Goal: Task Accomplishment & Management: Use online tool/utility

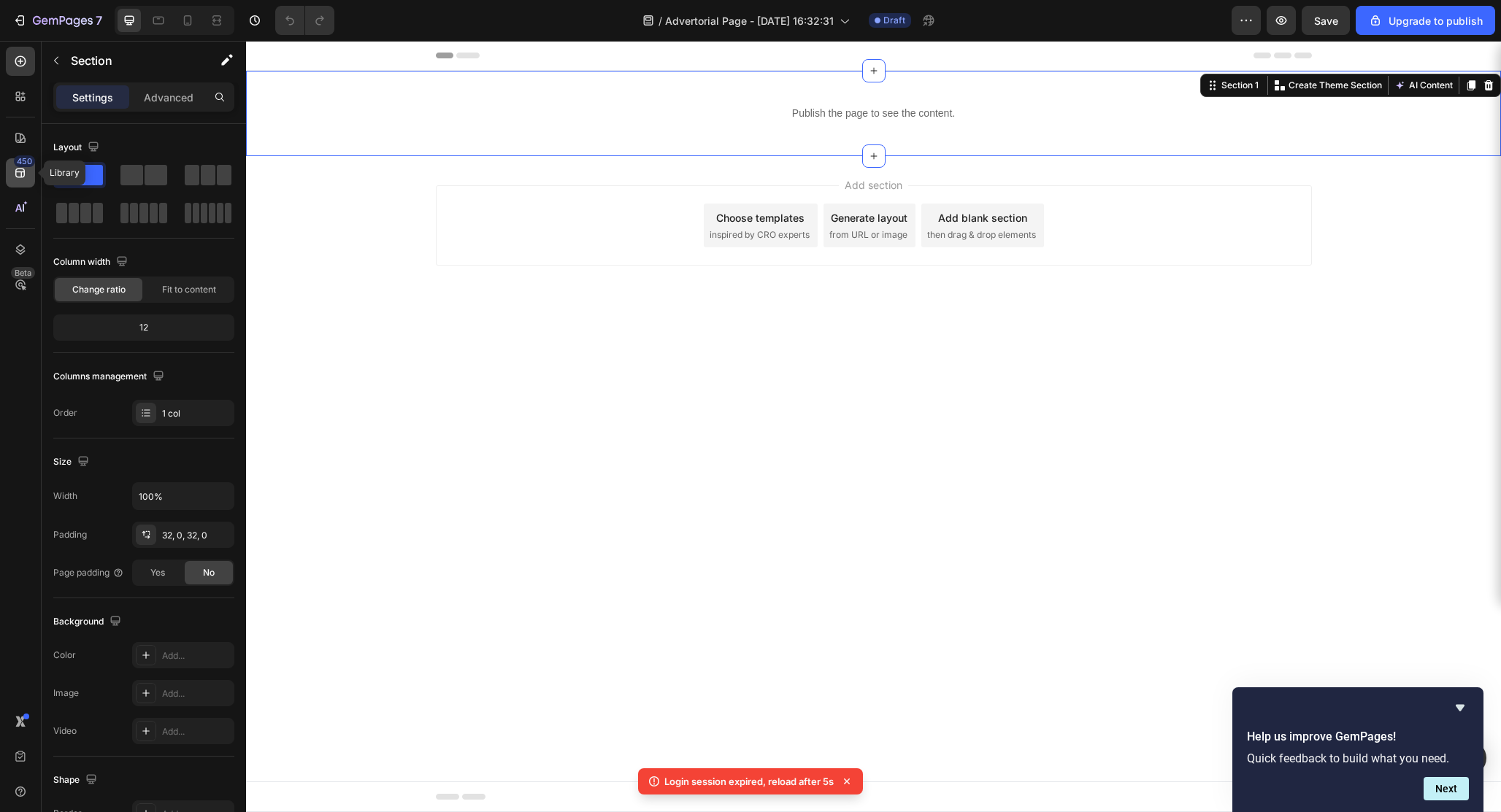
click at [22, 166] on div "450" at bounding box center [24, 161] width 22 height 12
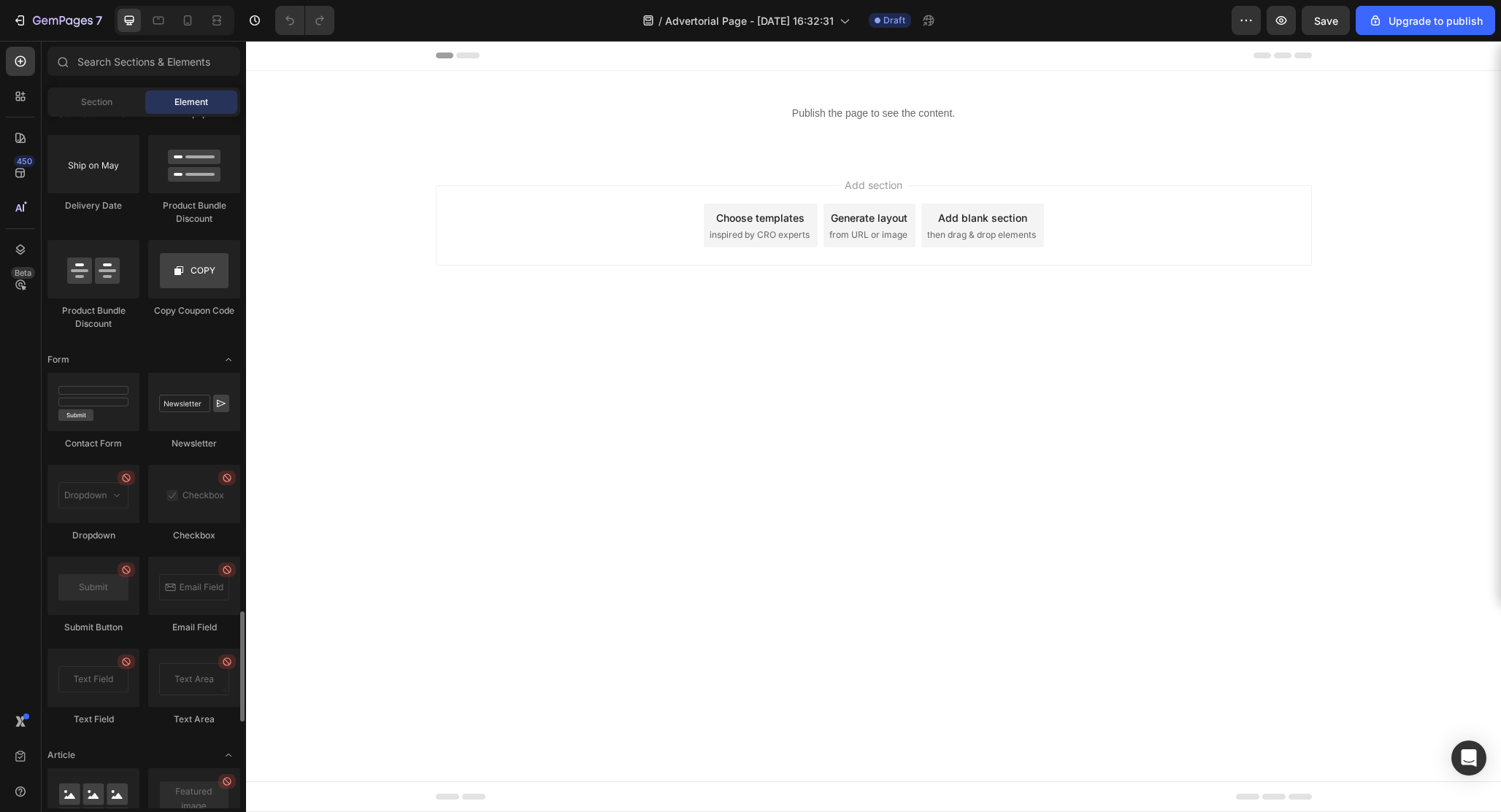
scroll to position [3634, 0]
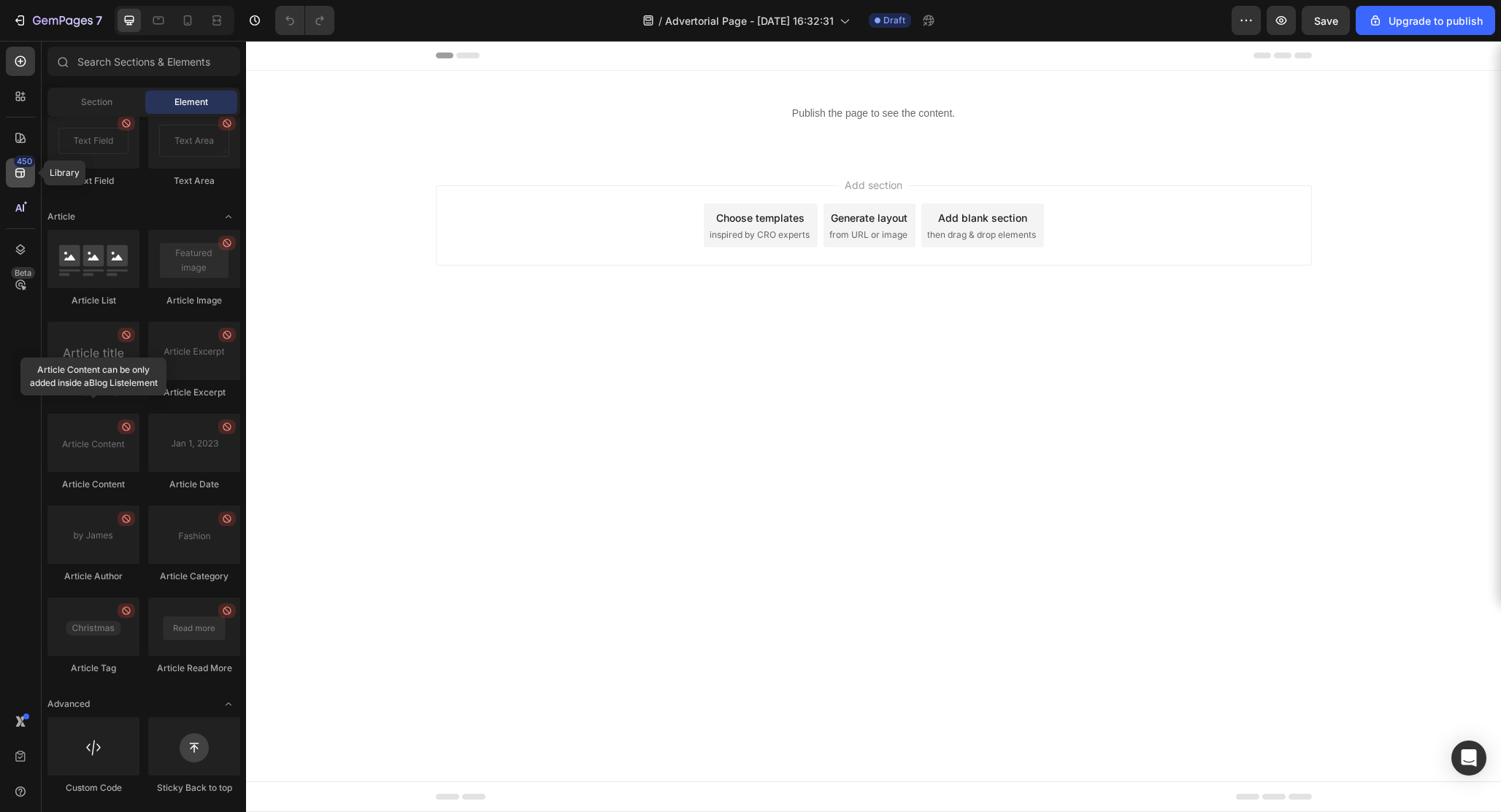
click at [22, 174] on icon at bounding box center [21, 173] width 14 height 14
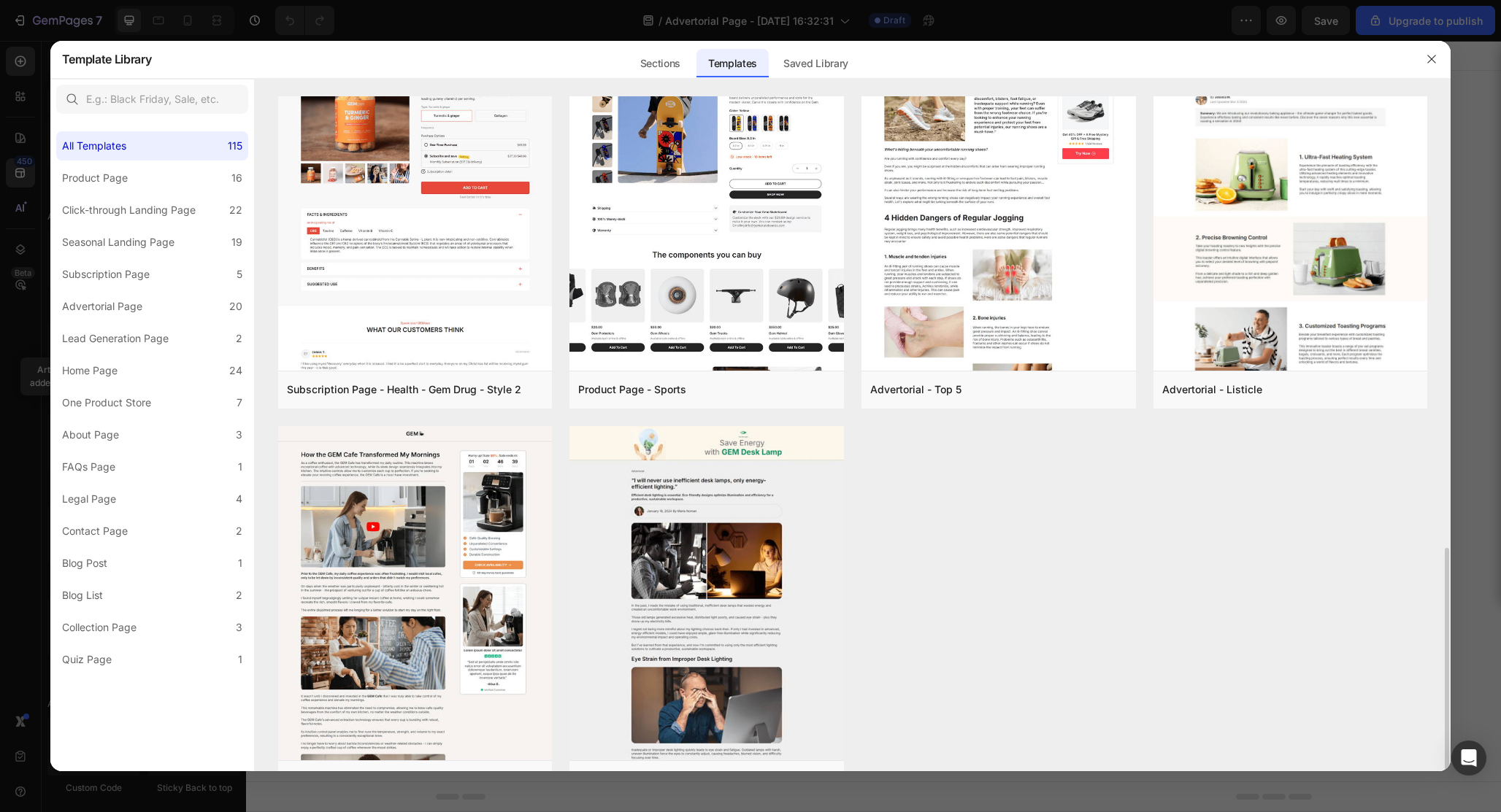
scroll to position [1249, 0]
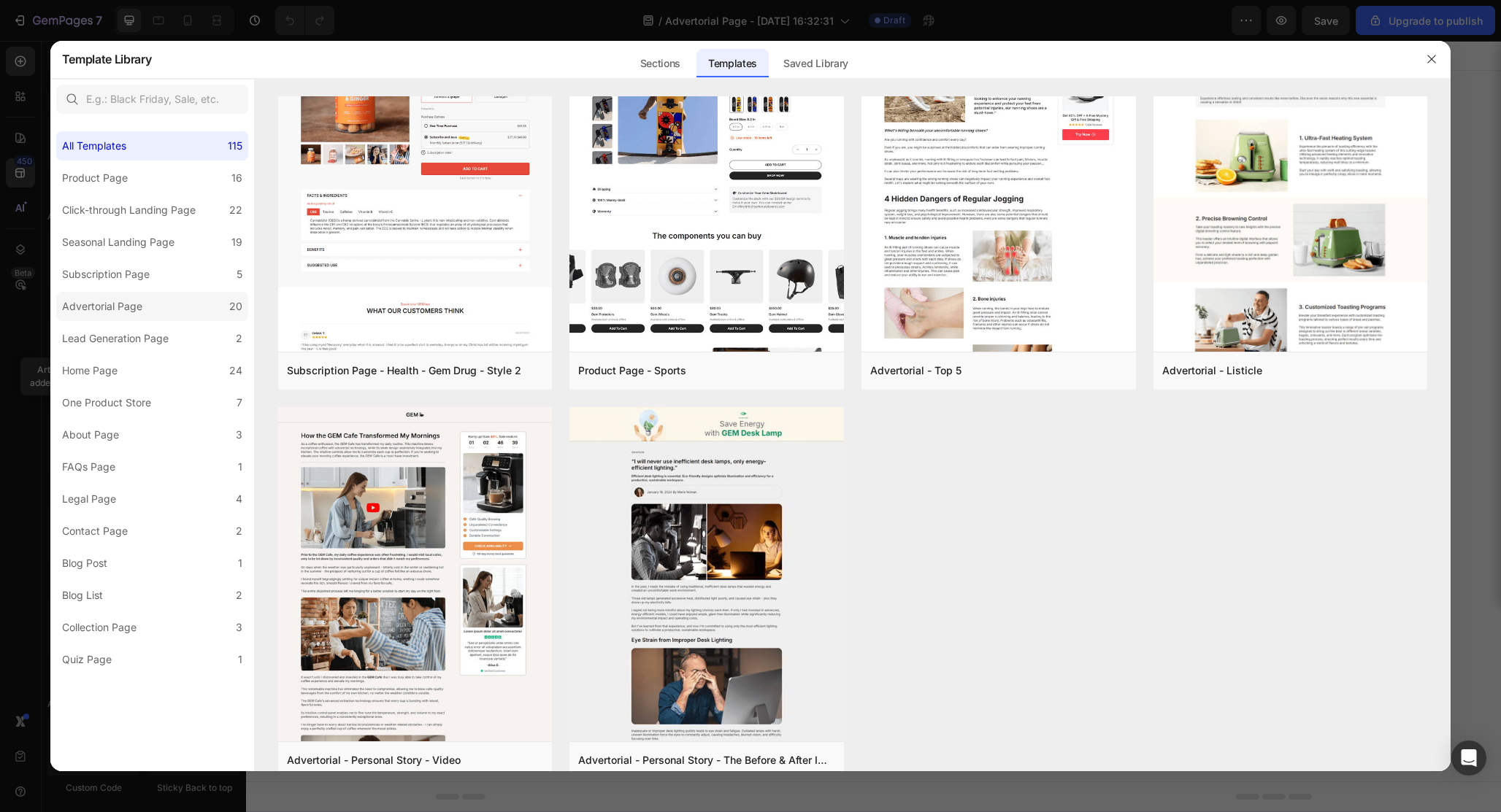
click at [122, 311] on div "Advertorial Page" at bounding box center [101, 307] width 80 height 18
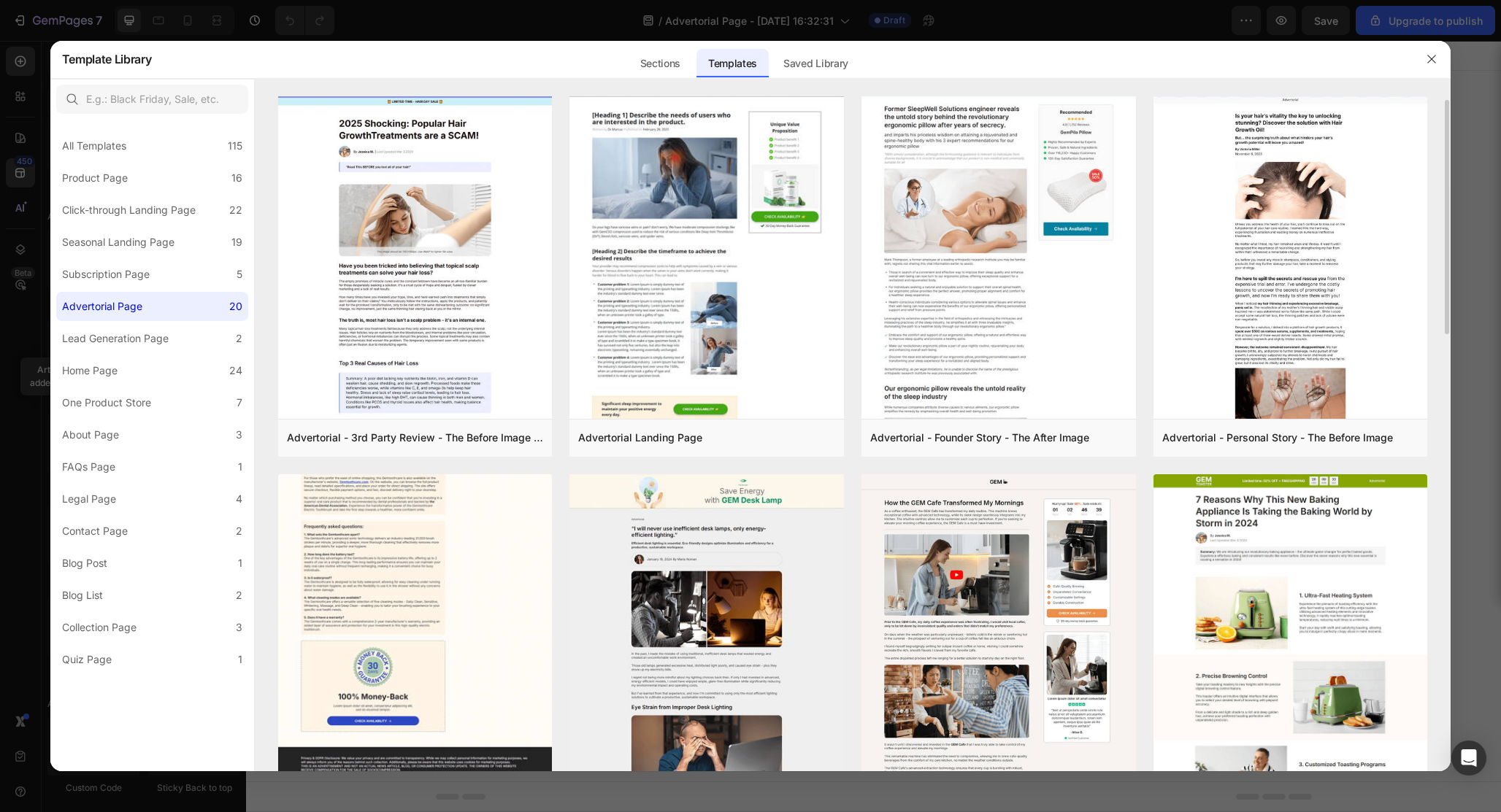
scroll to position [0, 0]
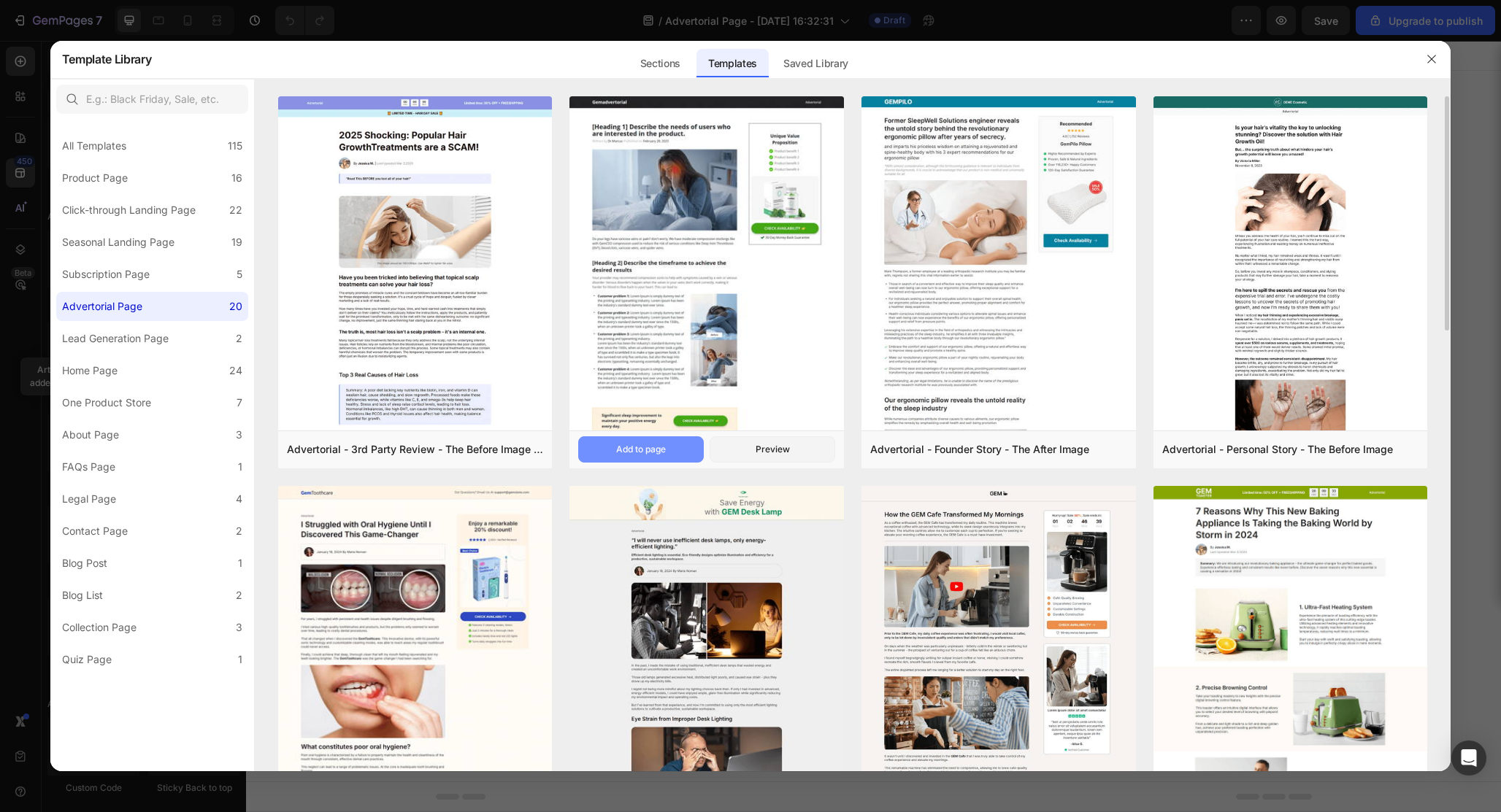
click at [655, 441] on button "Add to page" at bounding box center [641, 449] width 126 height 26
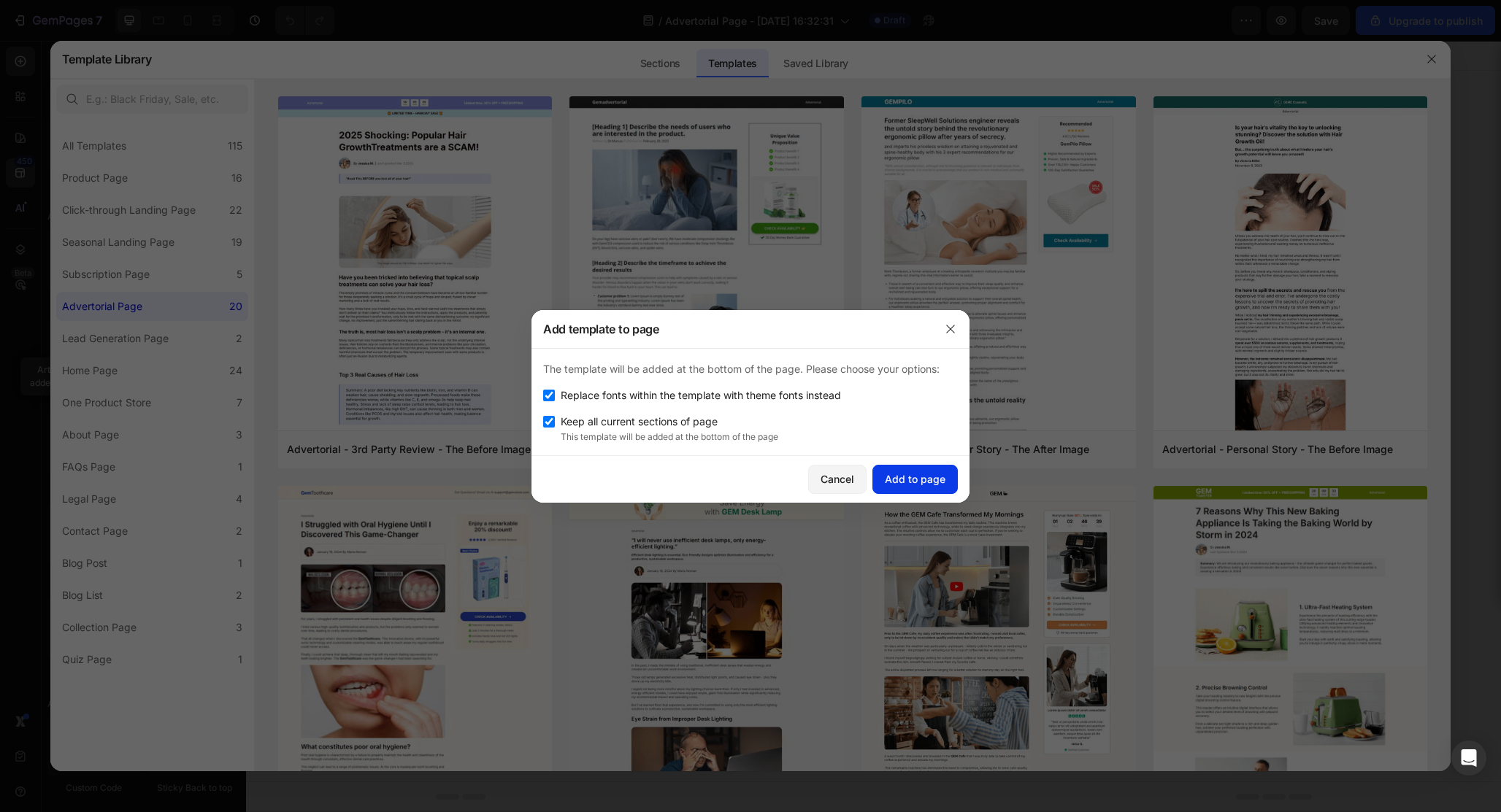
click at [917, 472] on div "Add to page" at bounding box center [916, 478] width 61 height 15
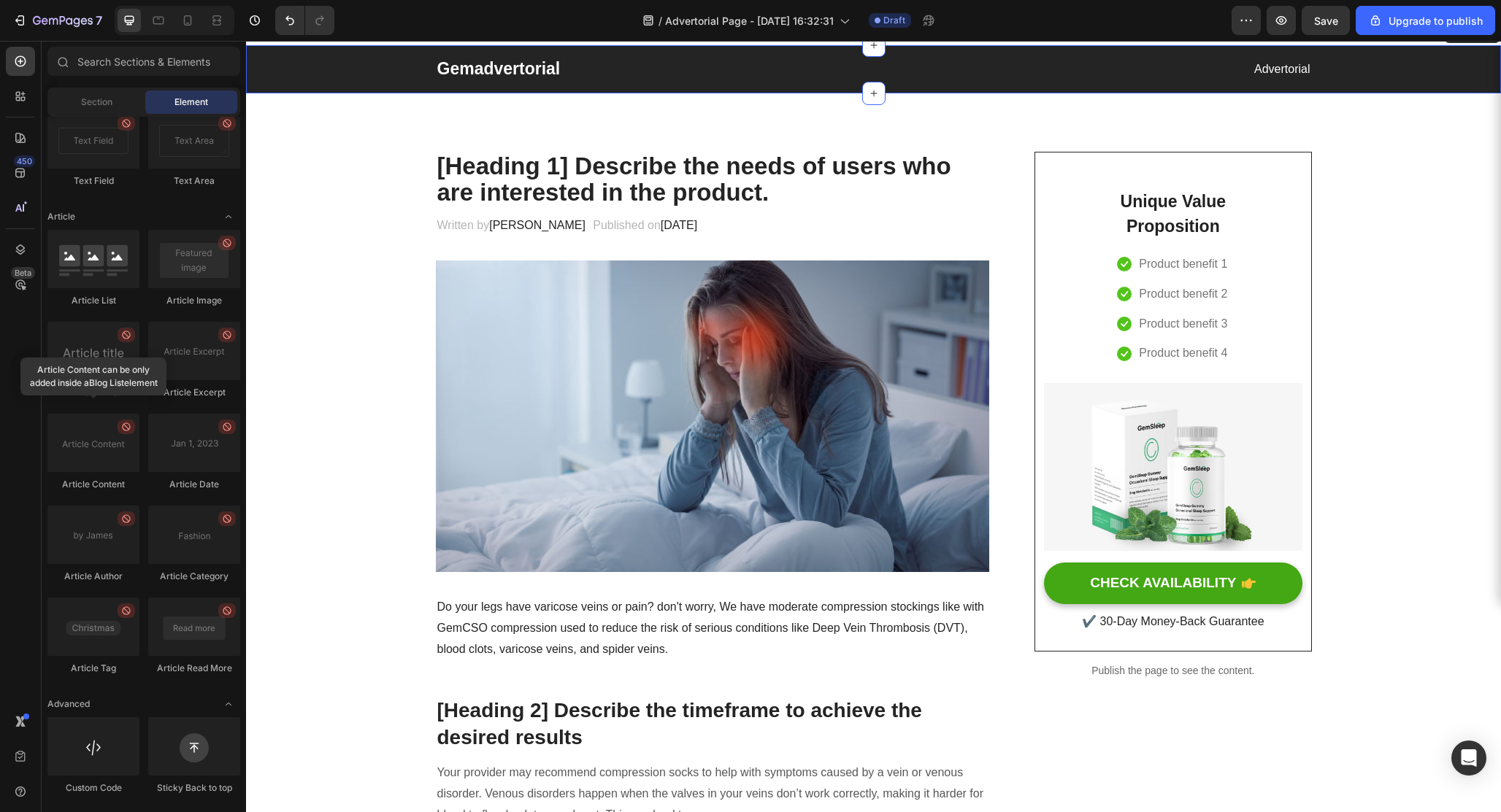
scroll to position [116, 0]
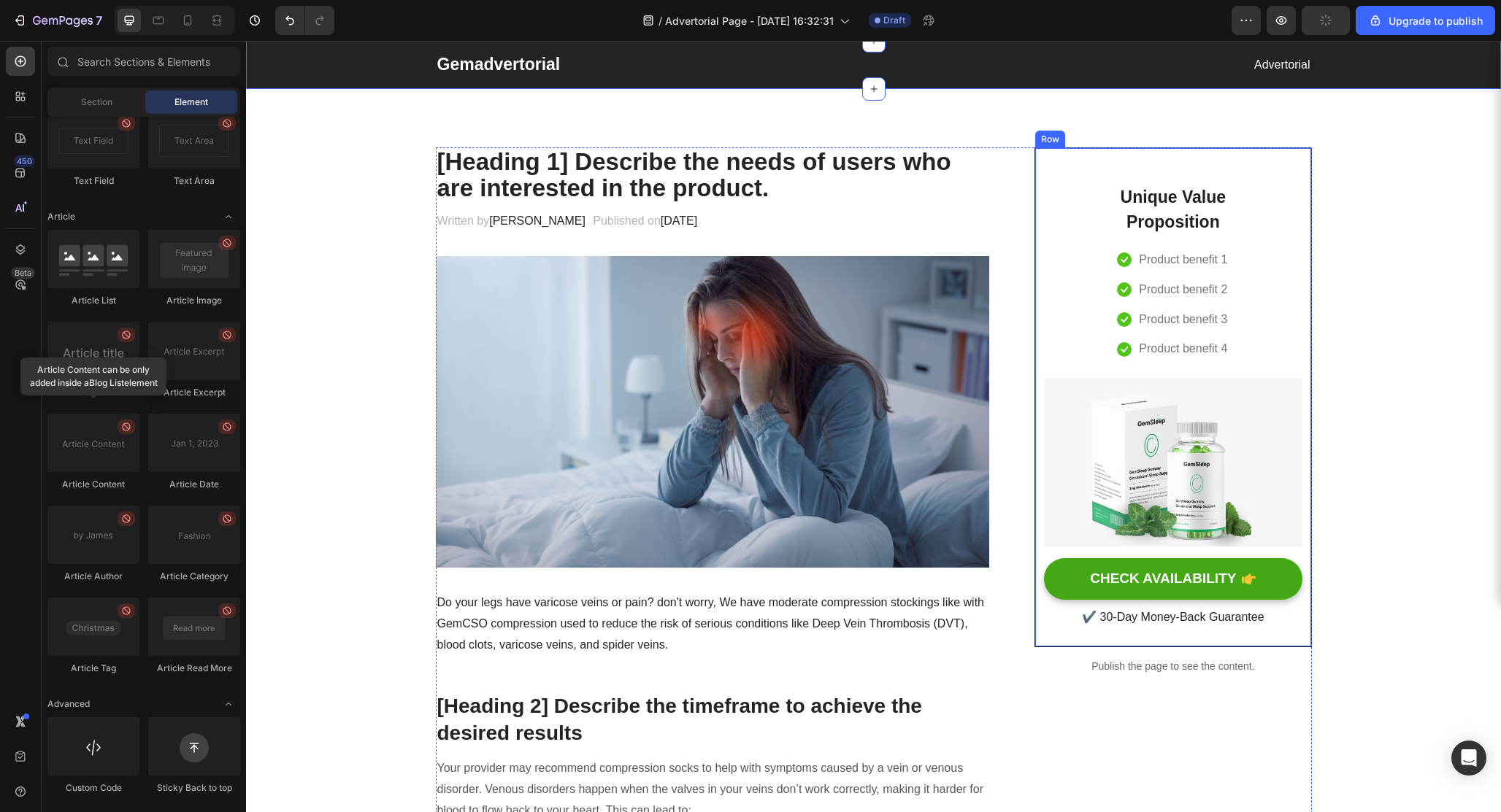
click at [1082, 188] on div "Unique Value Proposition Heading Icon Product benefit 1 Text block Icon Product…" at bounding box center [1172, 397] width 258 height 463
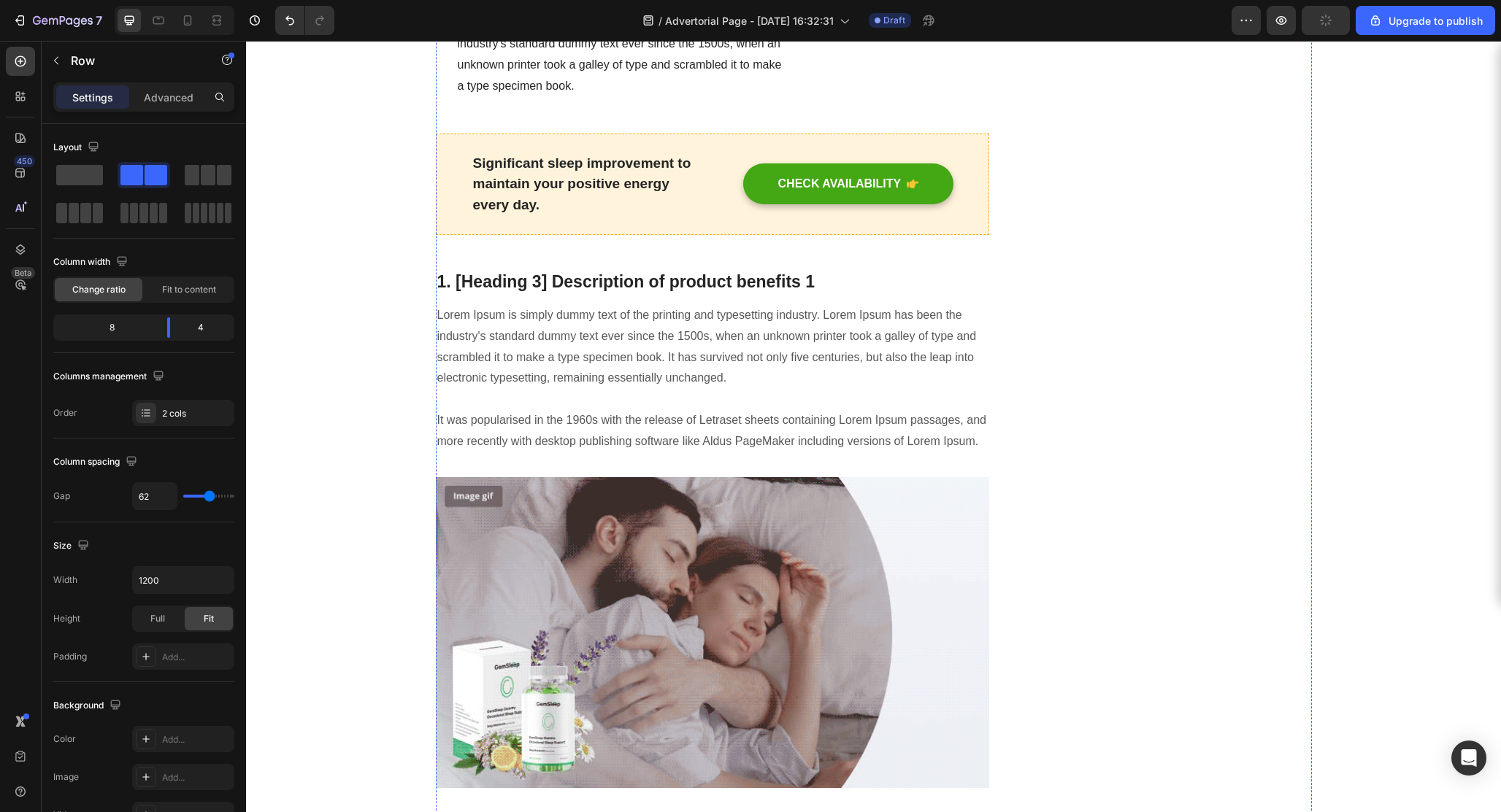
scroll to position [1404, 0]
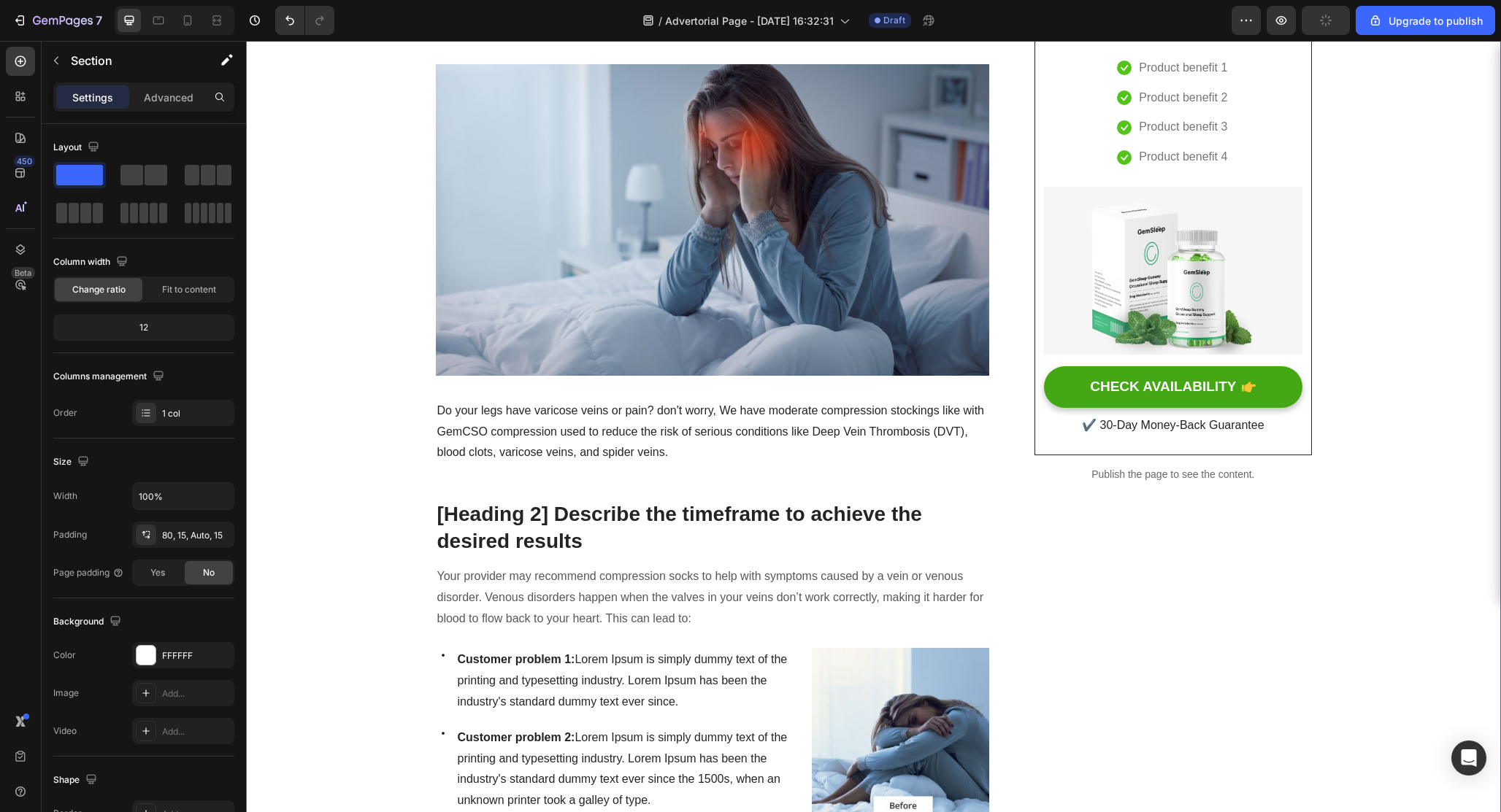
scroll to position [284, 0]
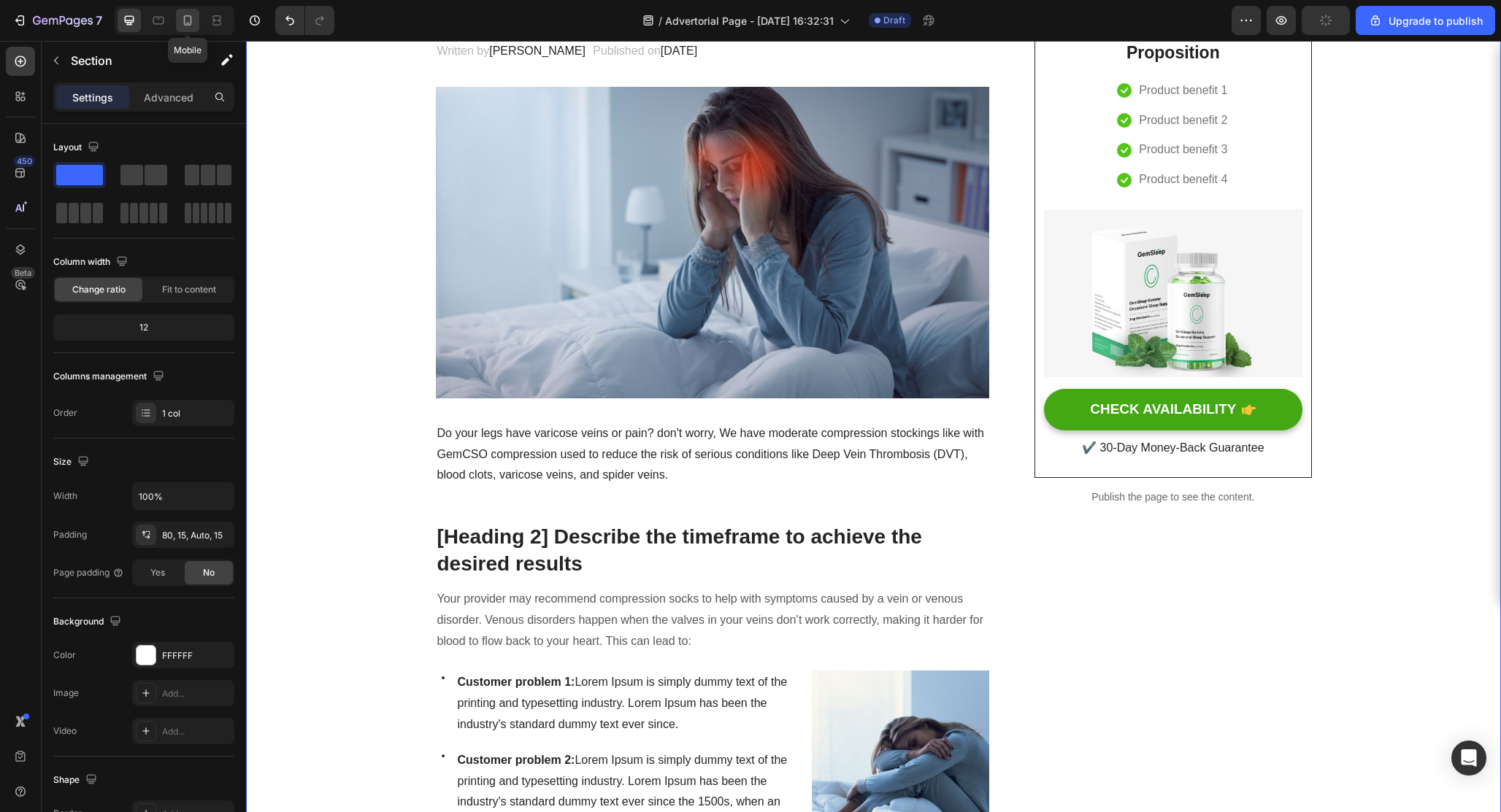
click at [189, 22] on icon at bounding box center [188, 21] width 14 height 14
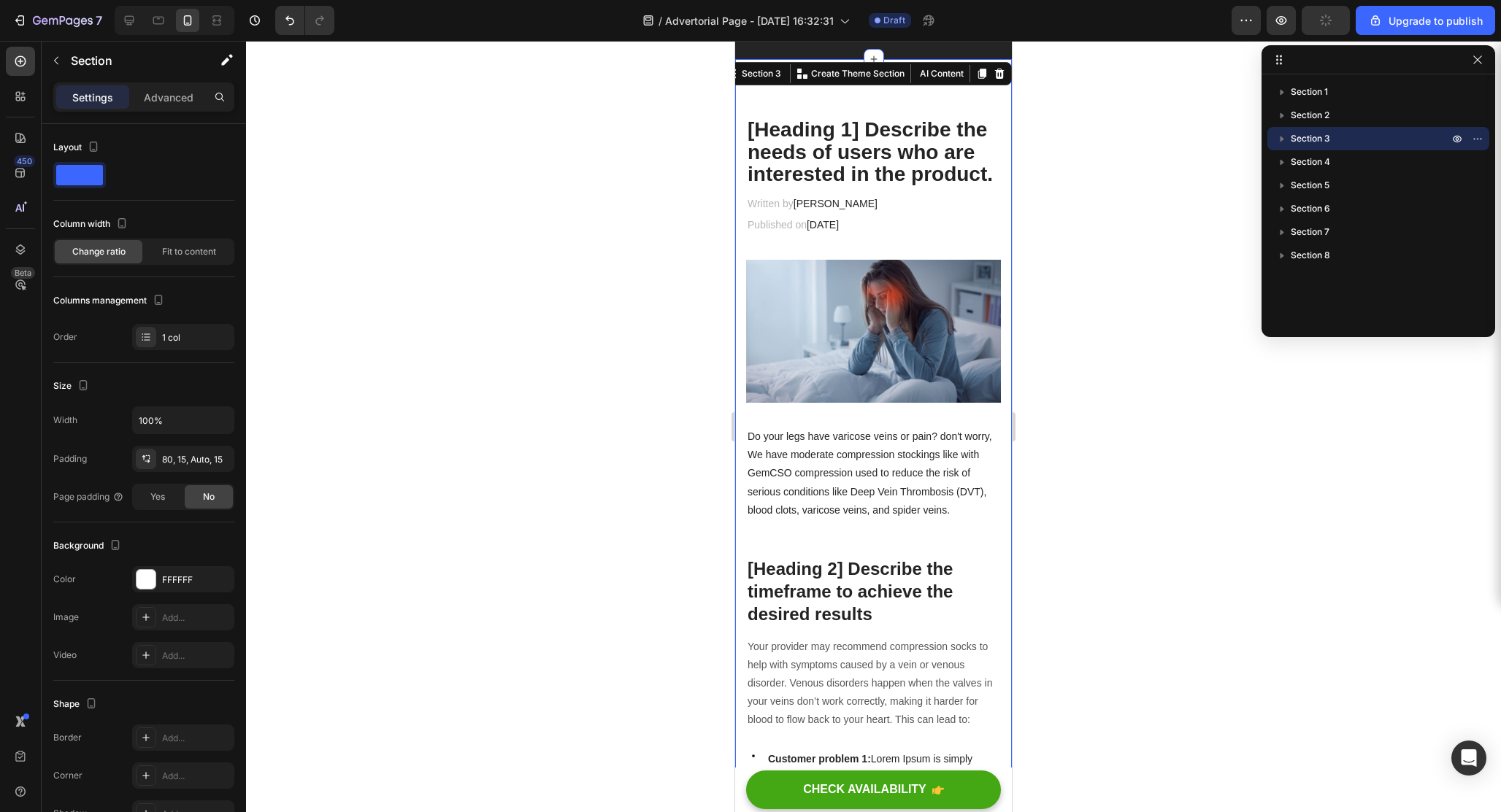
scroll to position [111, 0]
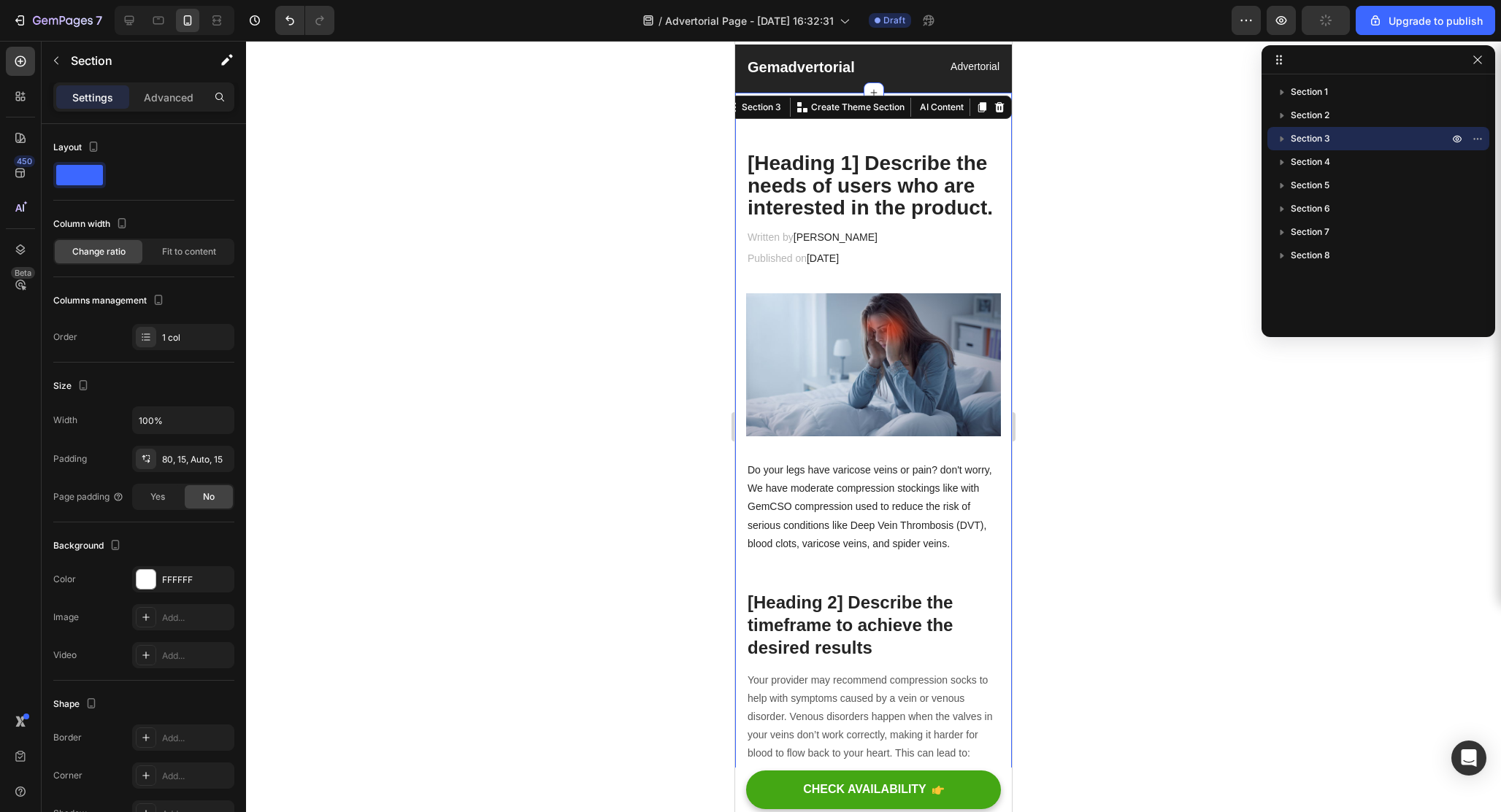
click at [502, 274] on div at bounding box center [873, 427] width 1255 height 772
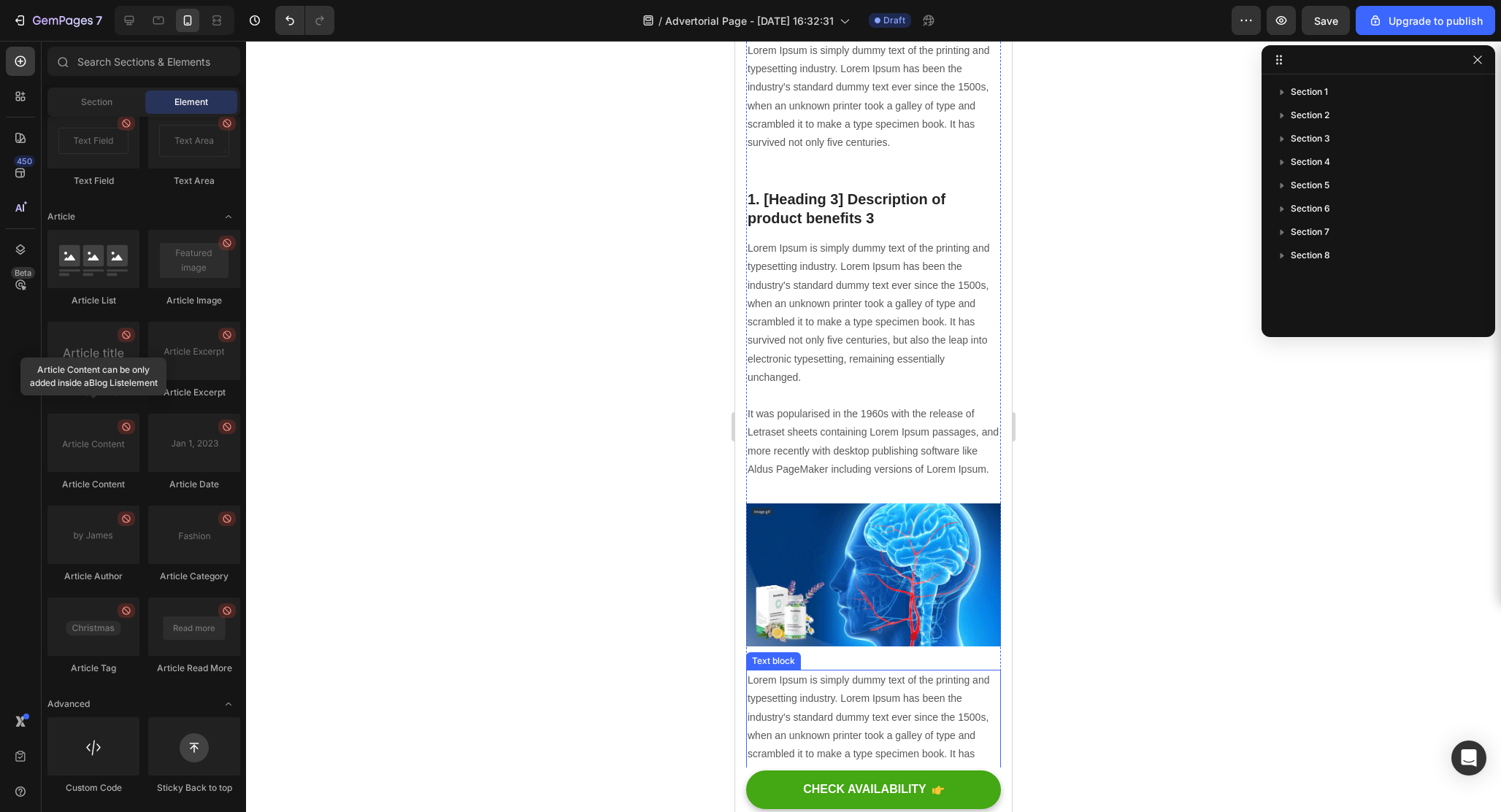
scroll to position [2864, 0]
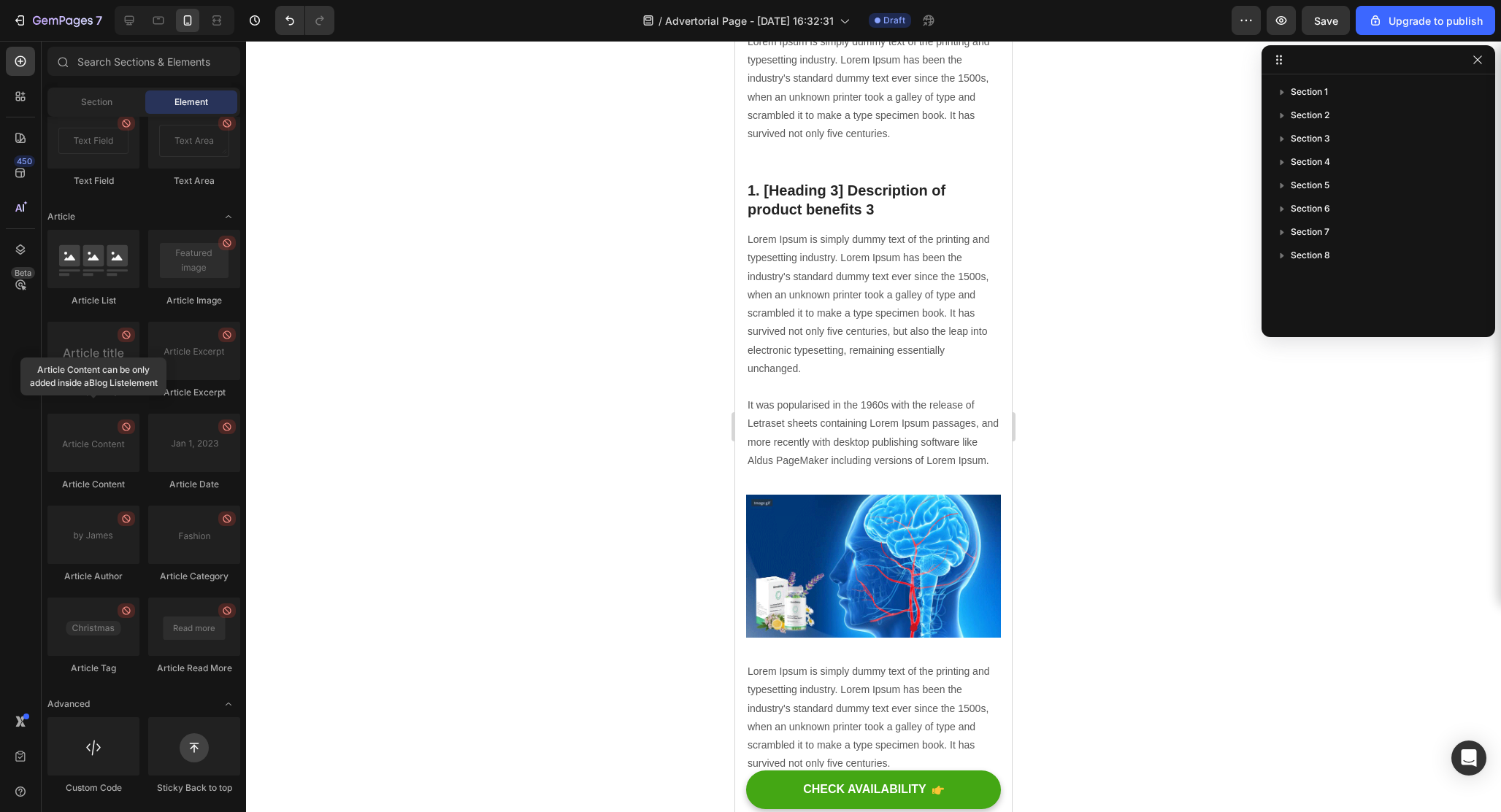
click at [131, 32] on div at bounding box center [174, 21] width 119 height 30
click at [129, 27] on icon at bounding box center [129, 21] width 14 height 14
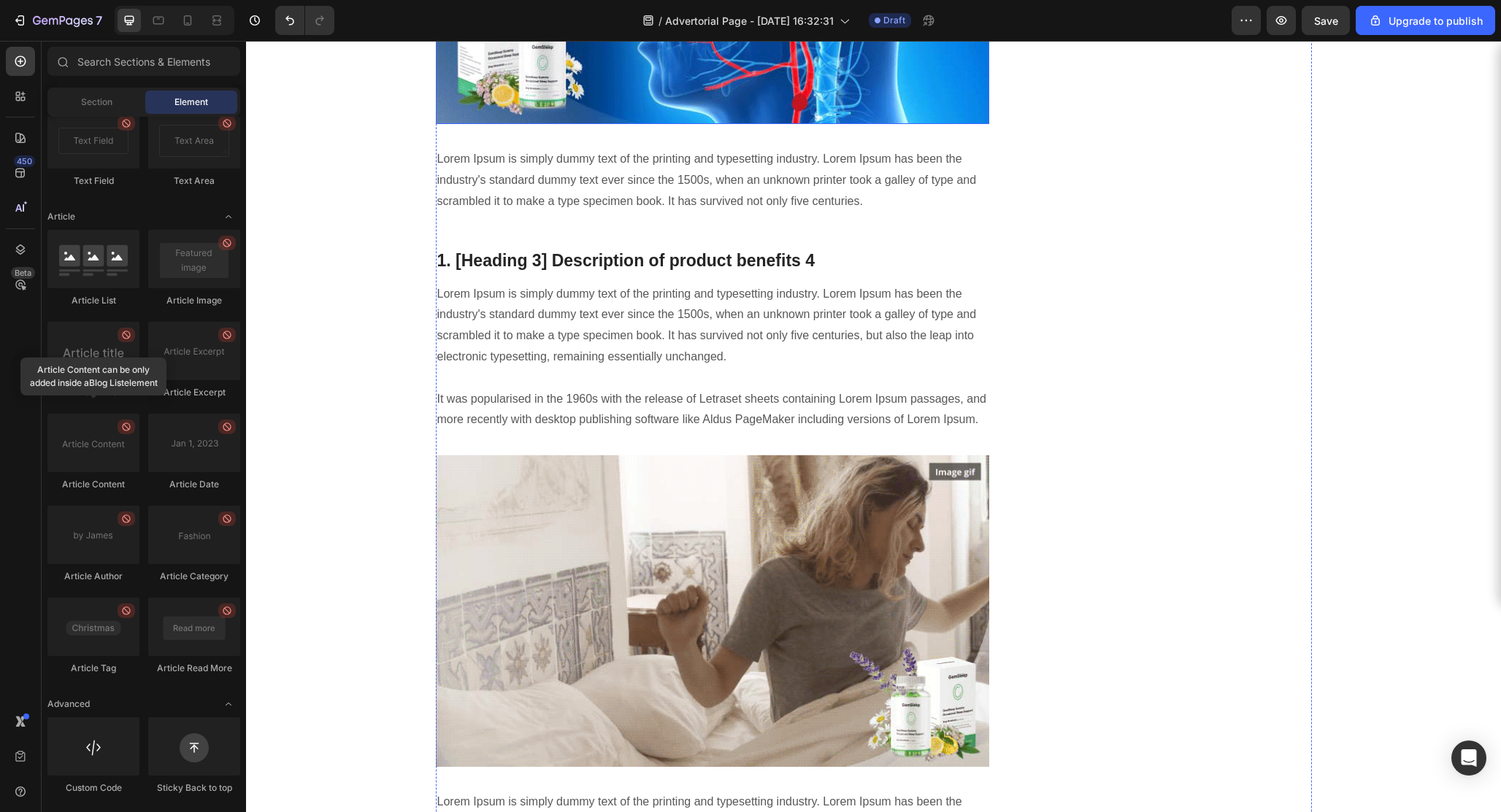
scroll to position [3252, 0]
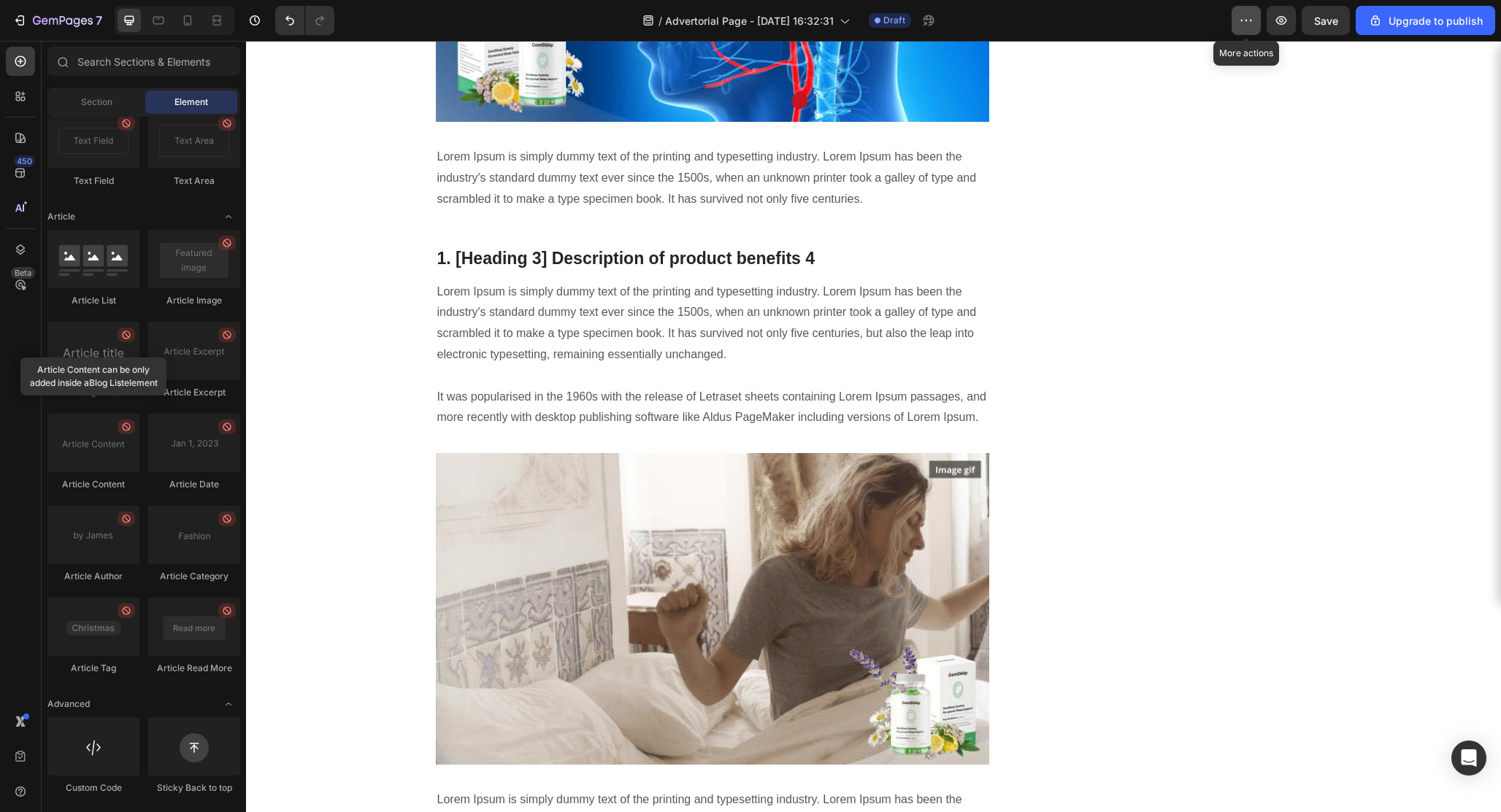
click at [1245, 22] on icon "button" at bounding box center [1246, 21] width 14 height 14
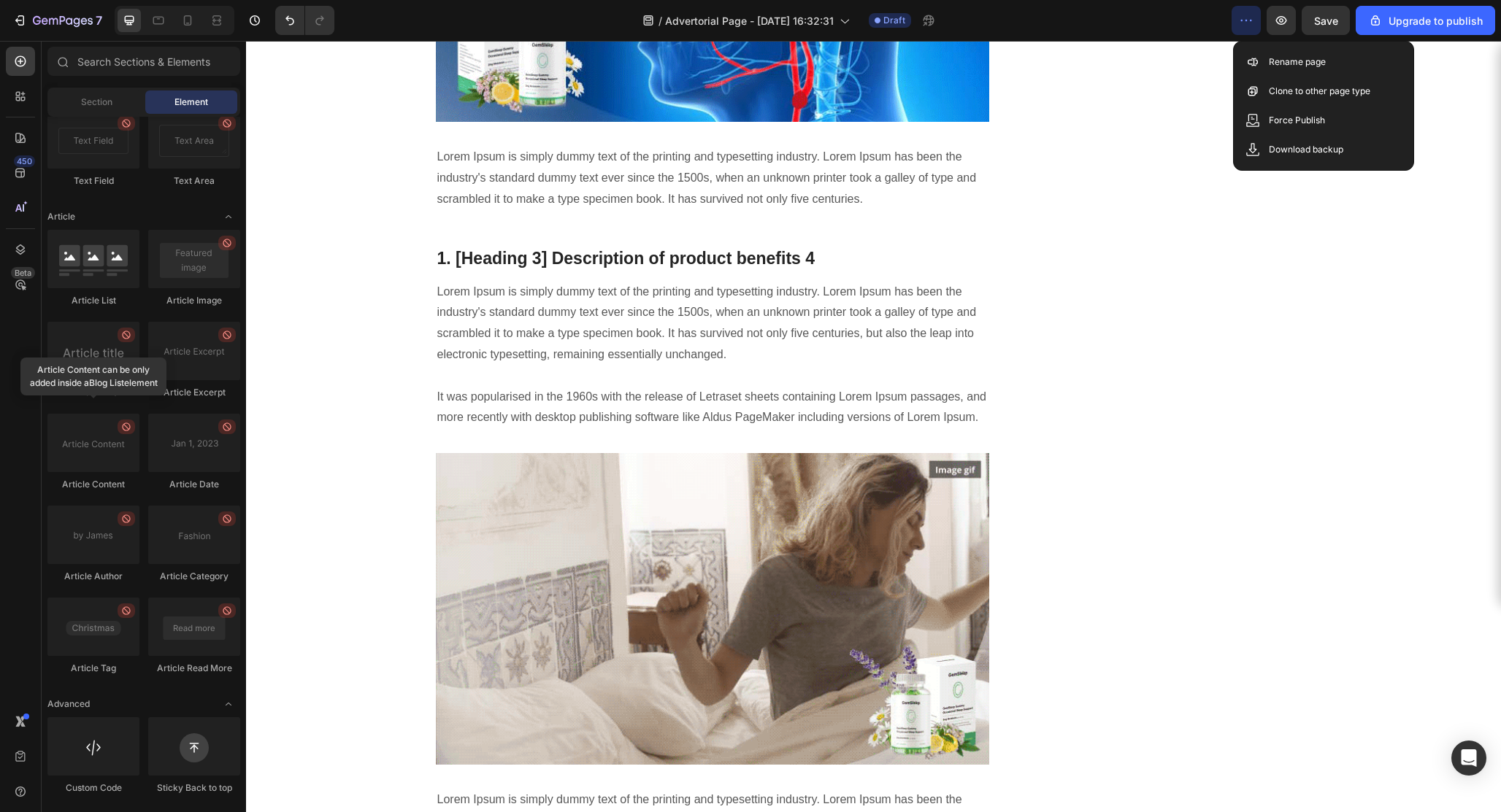
click at [1245, 22] on icon "button" at bounding box center [1246, 21] width 14 height 14
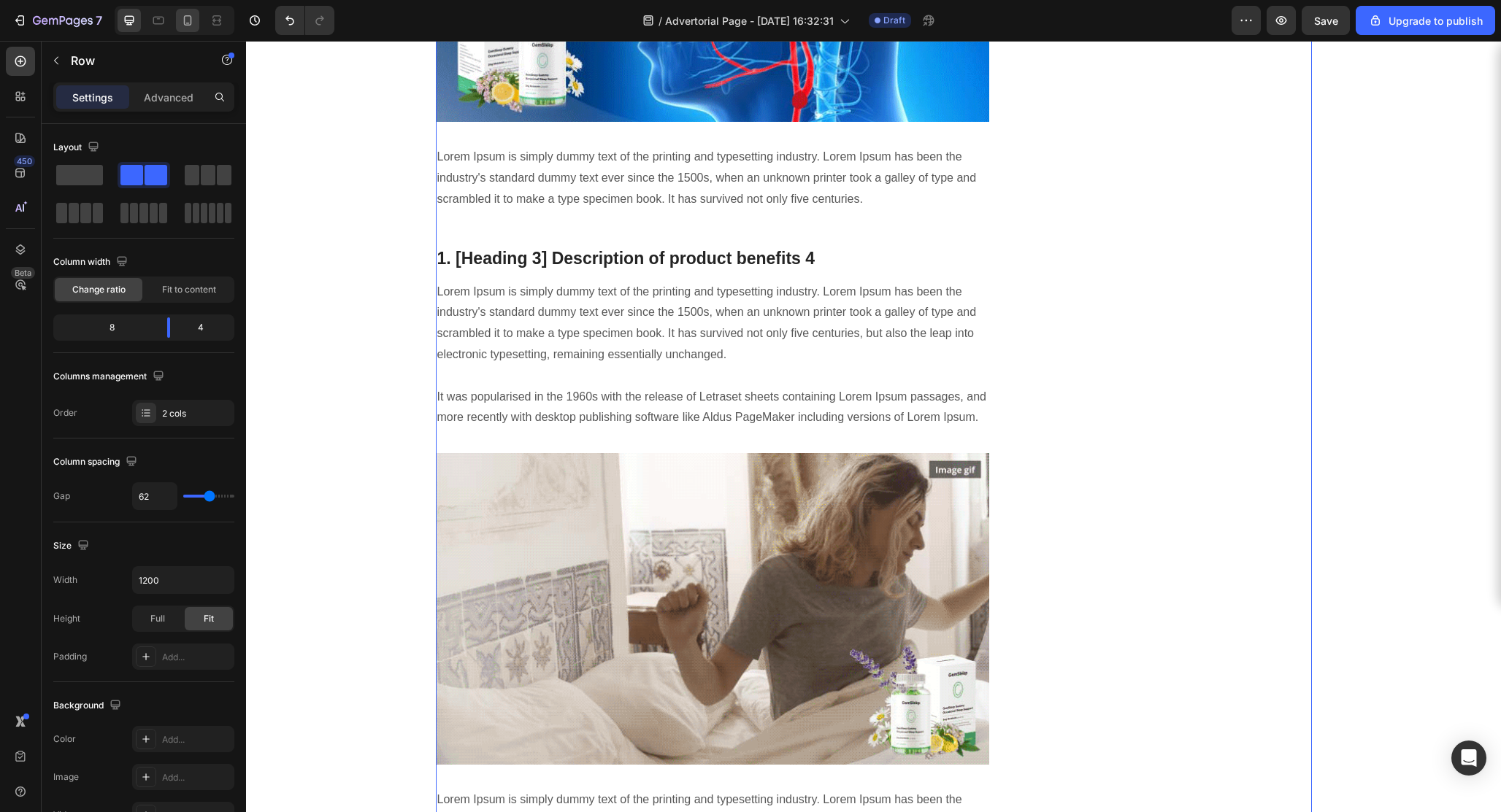
click at [198, 24] on div at bounding box center [188, 21] width 23 height 23
type input "0"
type input "100%"
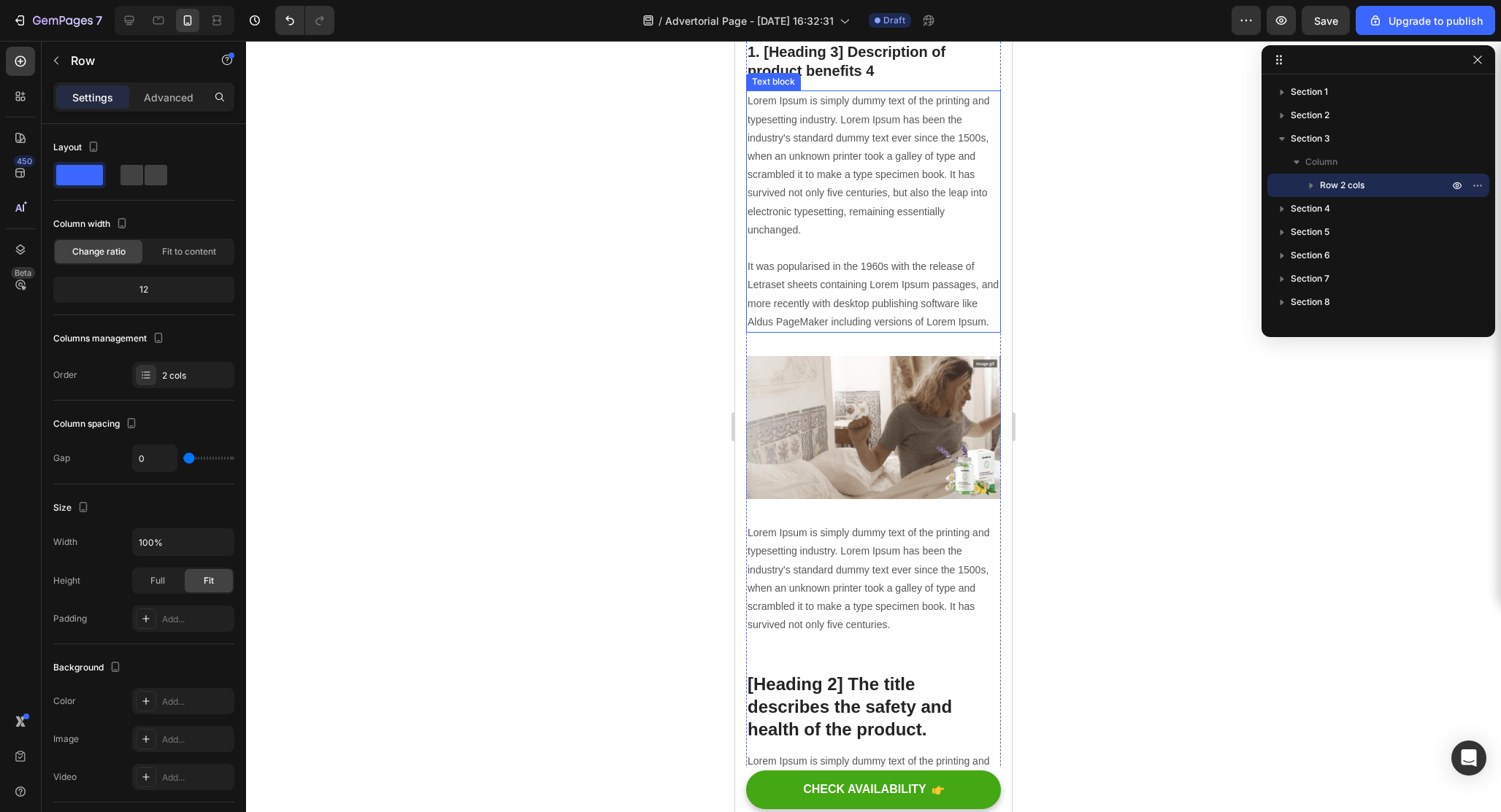
scroll to position [3638, 0]
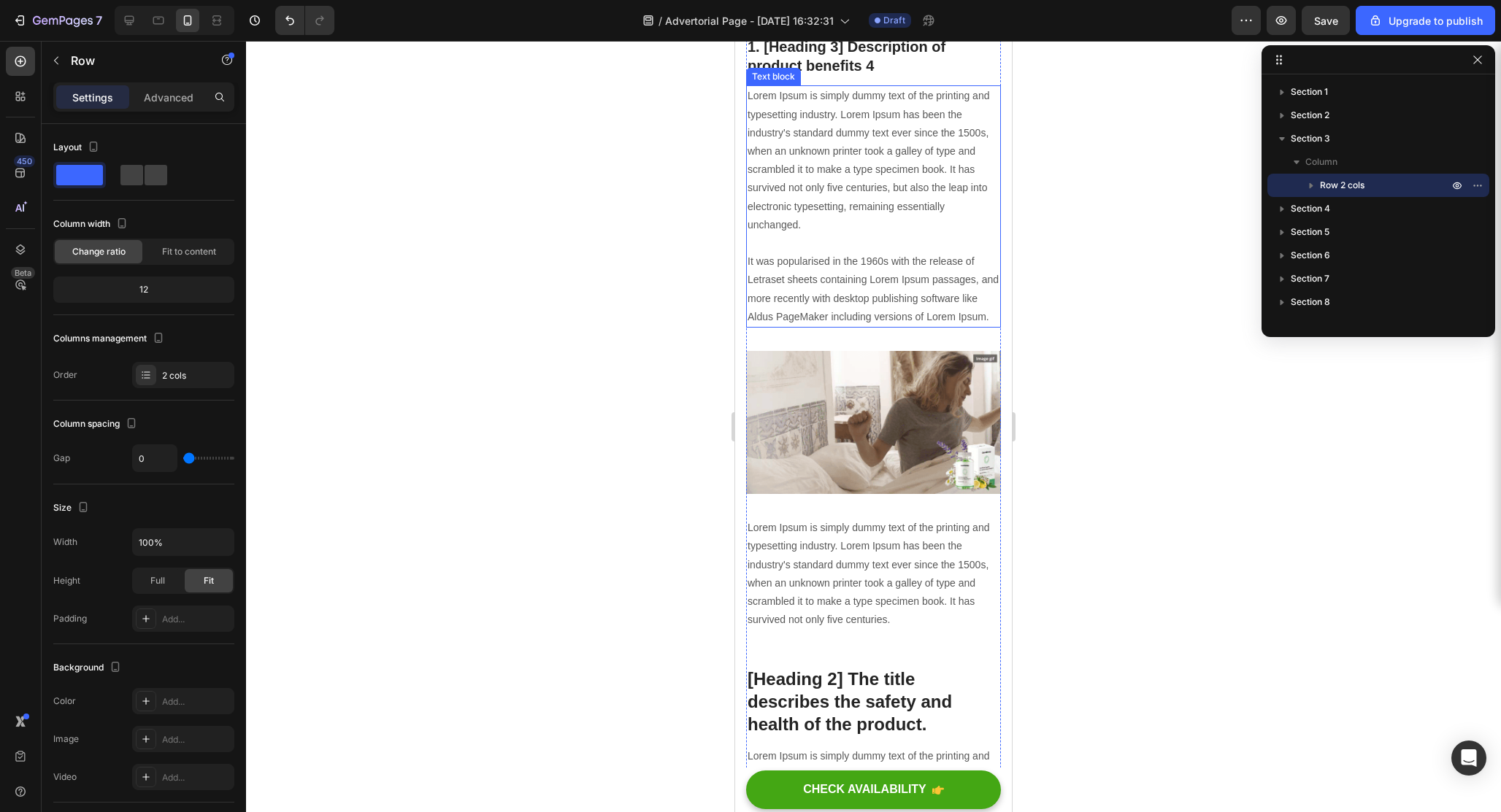
click at [1137, 380] on div at bounding box center [873, 427] width 1255 height 772
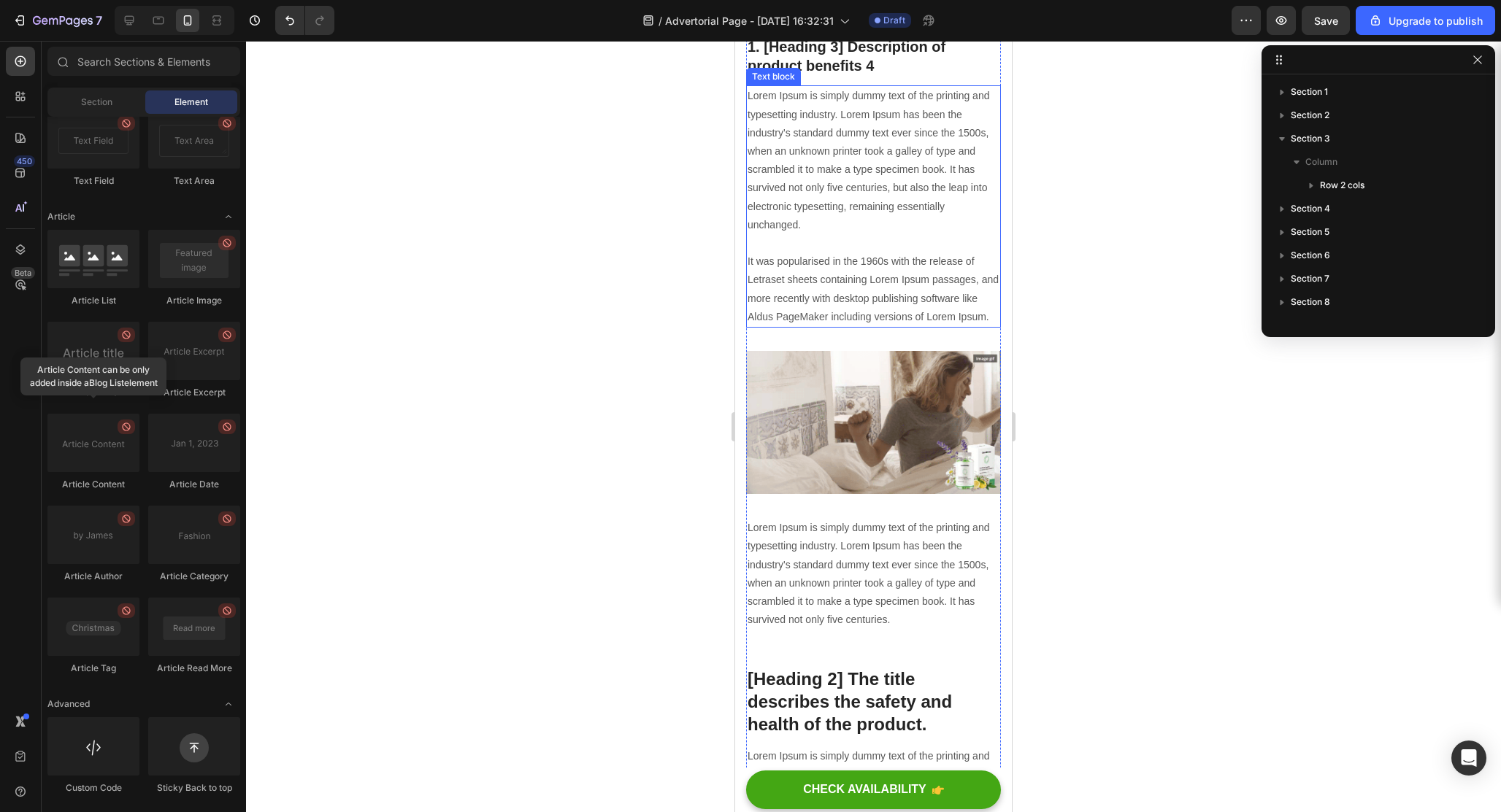
scroll to position [3645, 0]
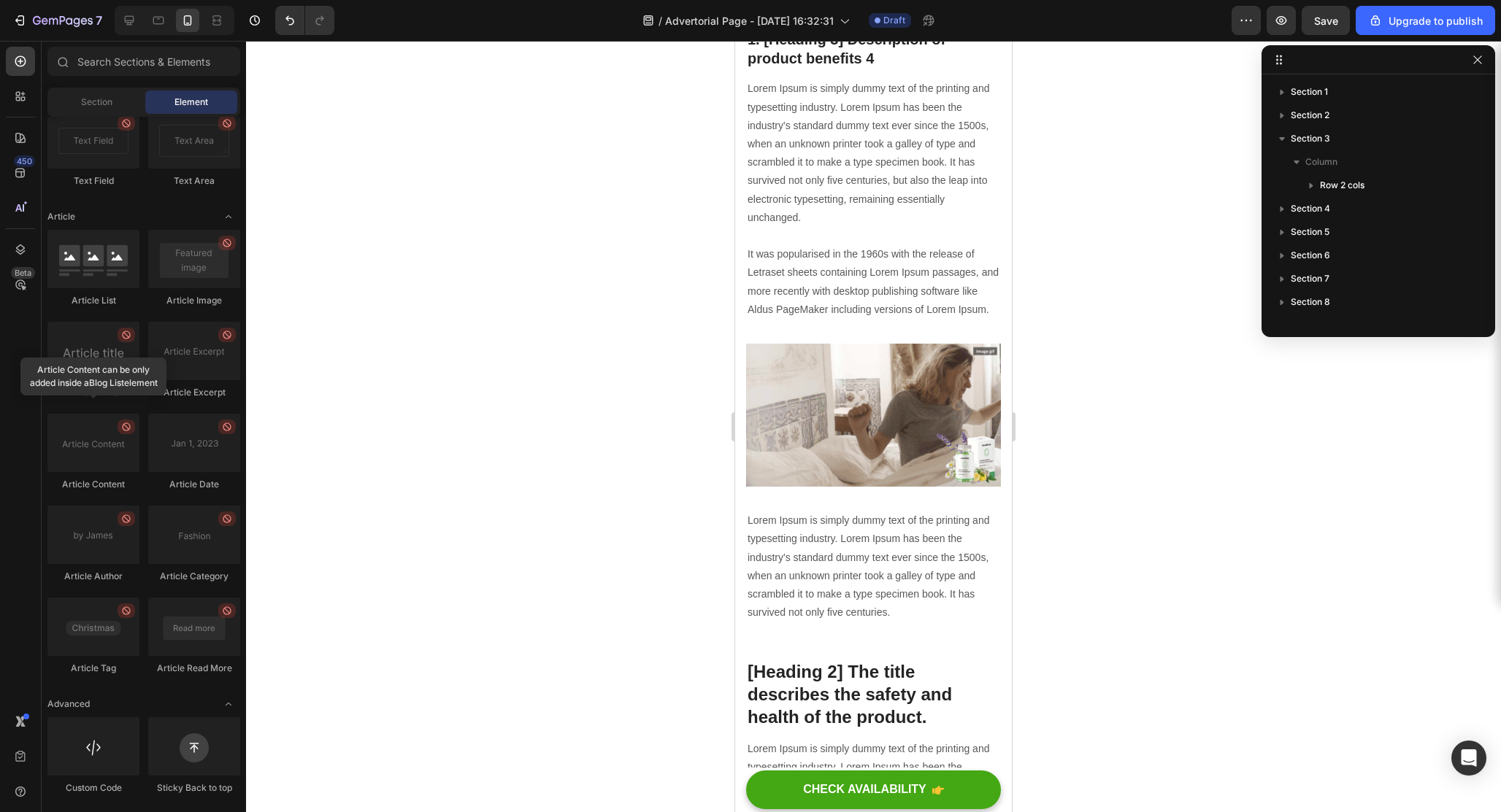
click at [1133, 227] on div at bounding box center [873, 427] width 1255 height 772
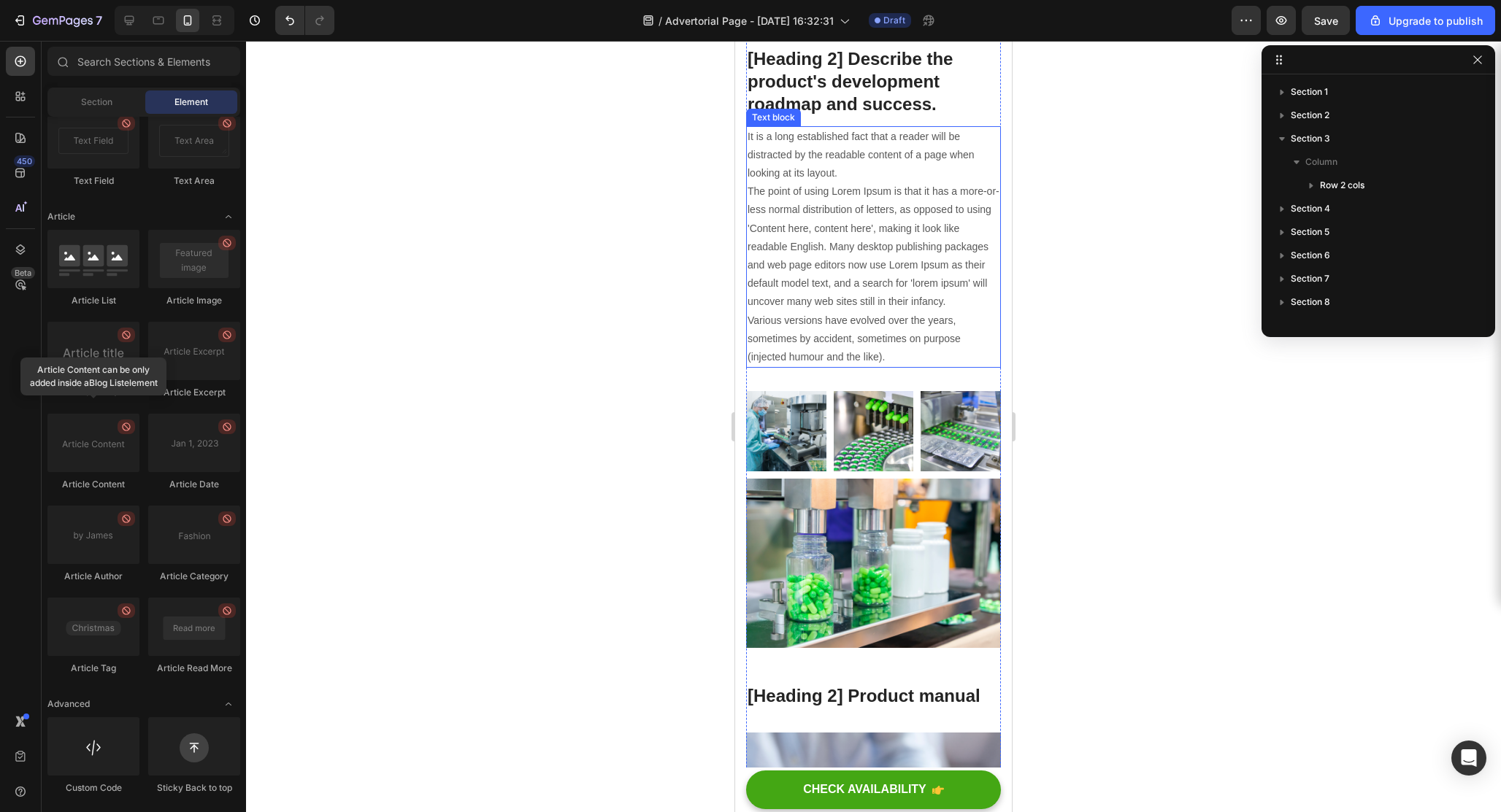
scroll to position [5334, 0]
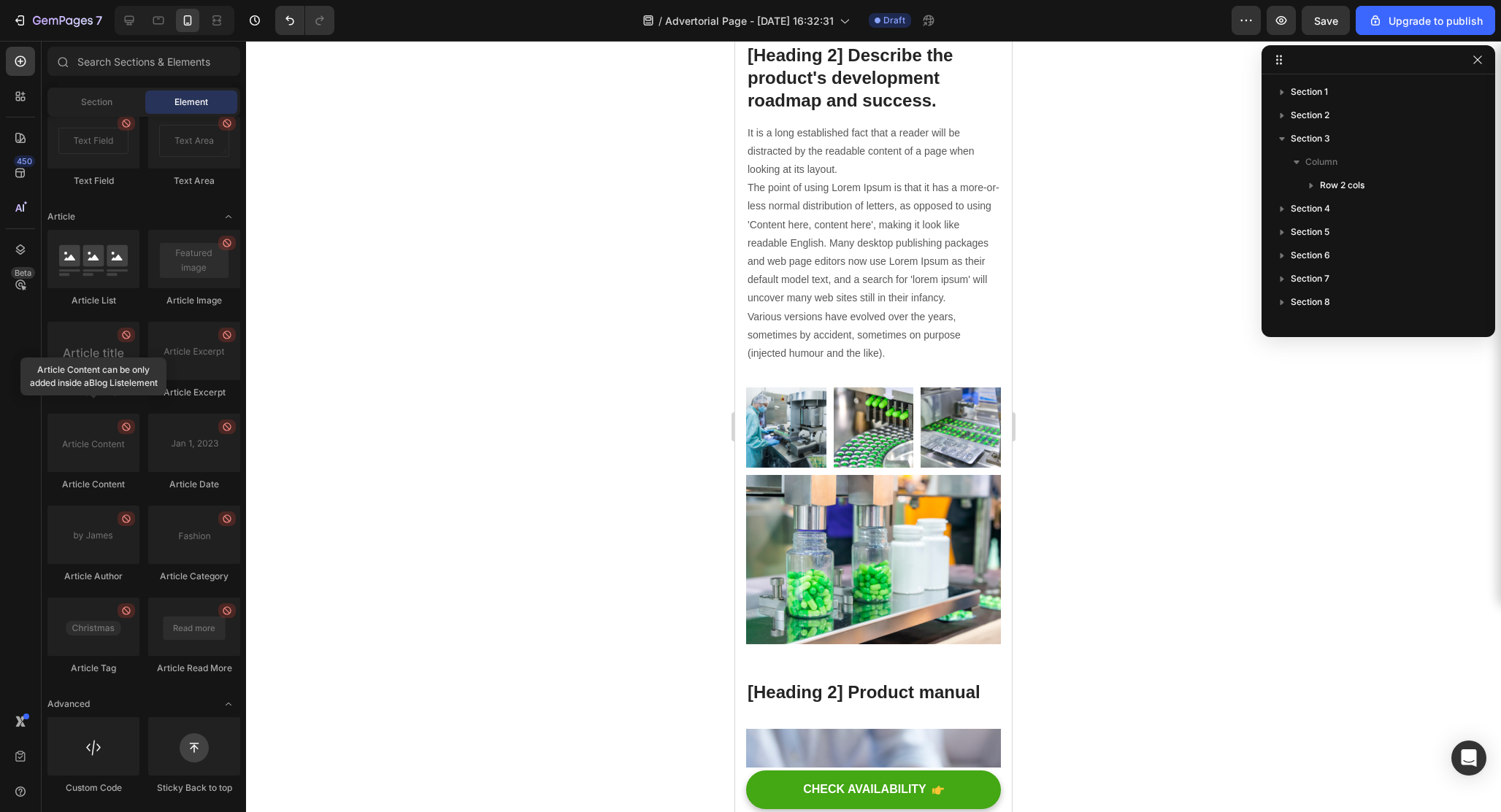
click at [1231, 451] on div at bounding box center [873, 427] width 1255 height 772
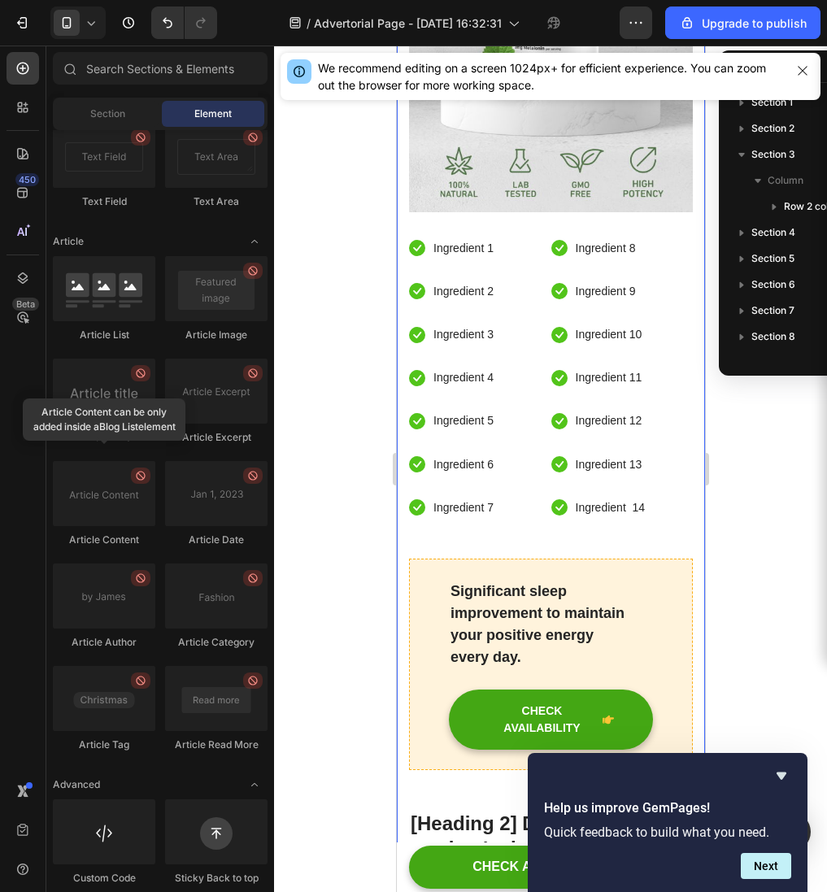
scroll to position [4787, 0]
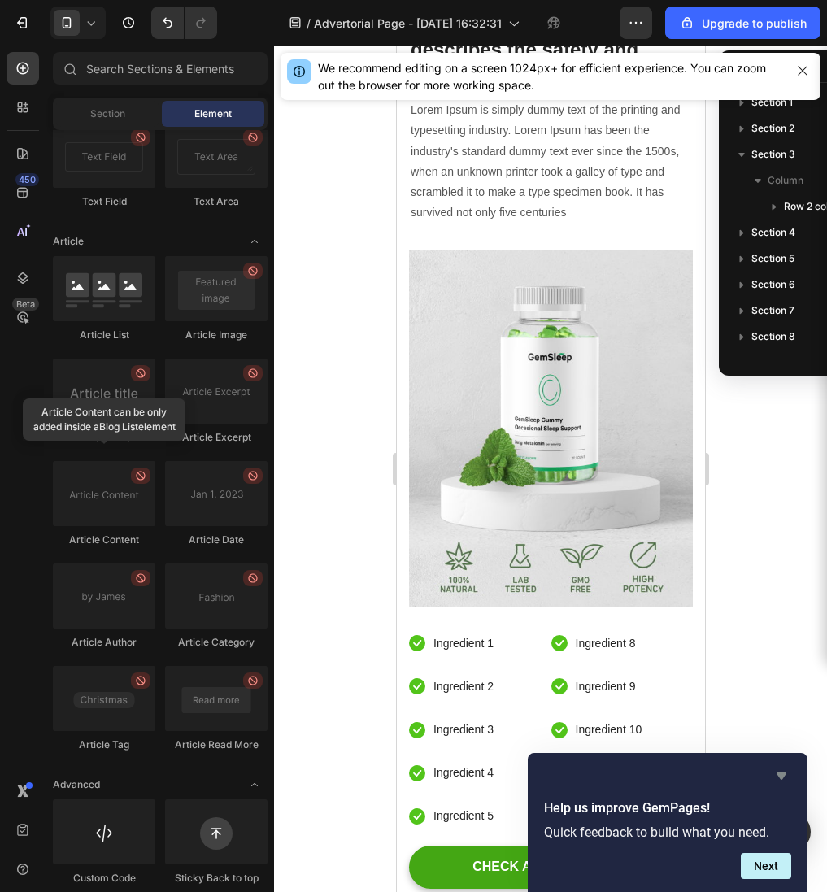
click at [782, 776] on icon "Hide survey" at bounding box center [782, 776] width 10 height 7
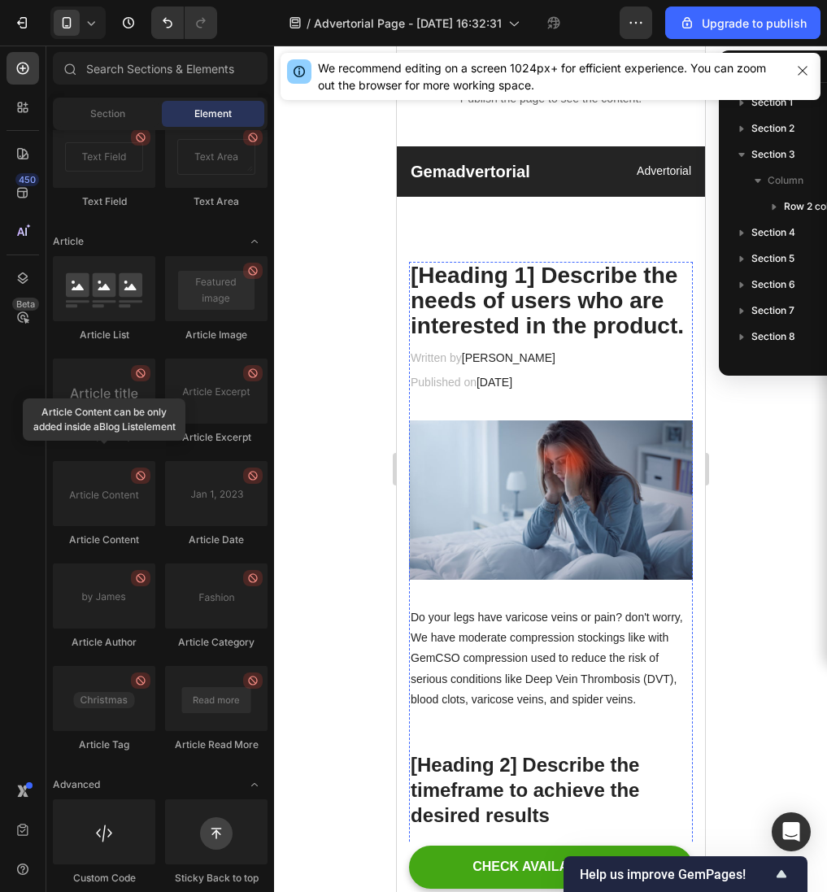
scroll to position [0, 0]
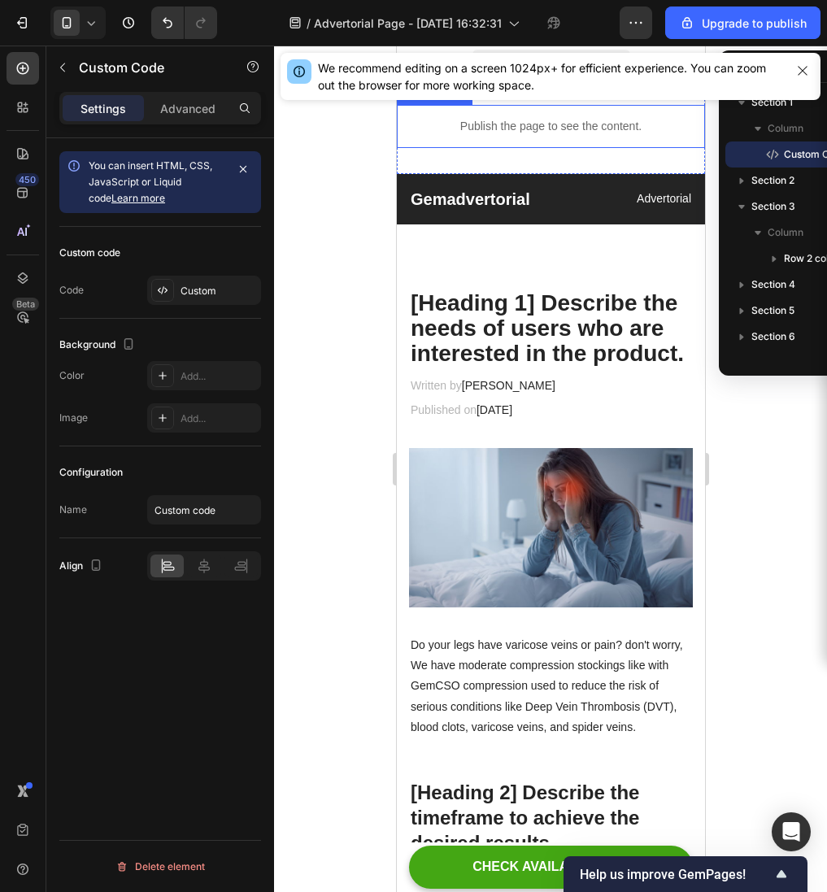
click at [604, 127] on p "Publish the page to see the content." at bounding box center [550, 126] width 308 height 17
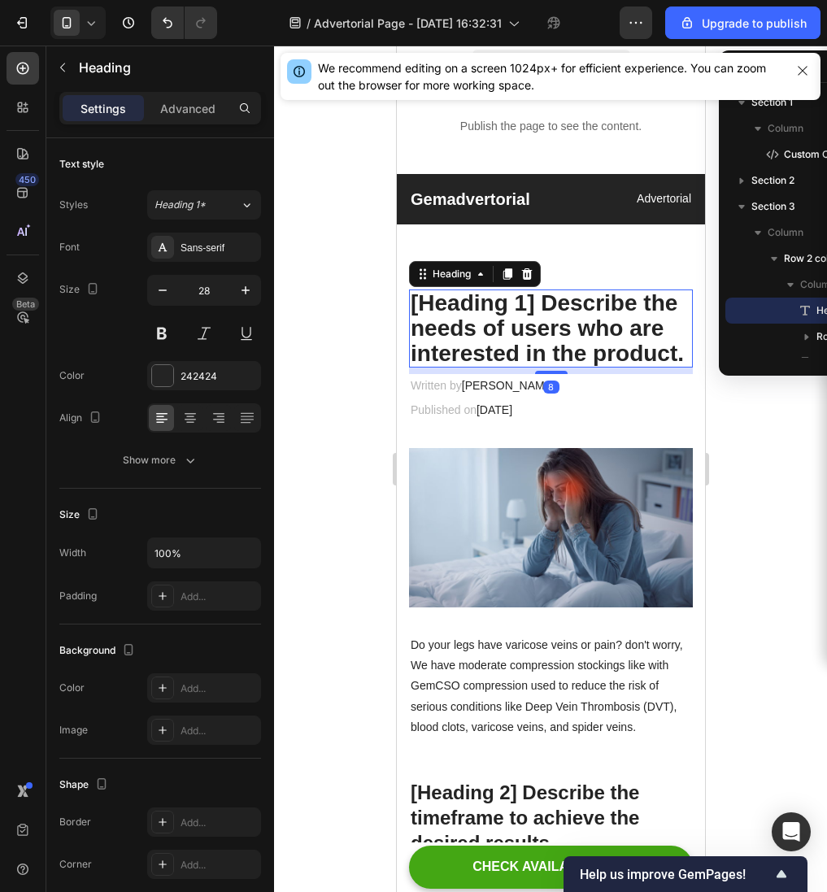
click at [577, 328] on p "[Heading 1] Describe the needs of users who are interested in the product." at bounding box center [550, 328] width 281 height 75
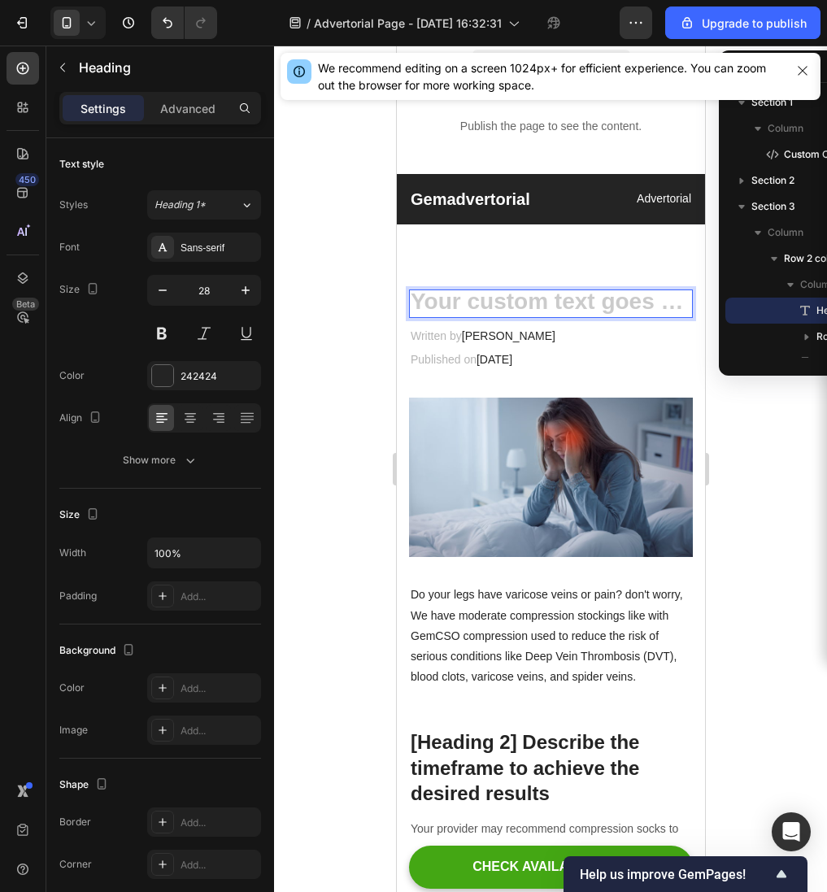
click at [524, 300] on h2 "Rich Text Editor. Editing area: main" at bounding box center [550, 304] width 284 height 28
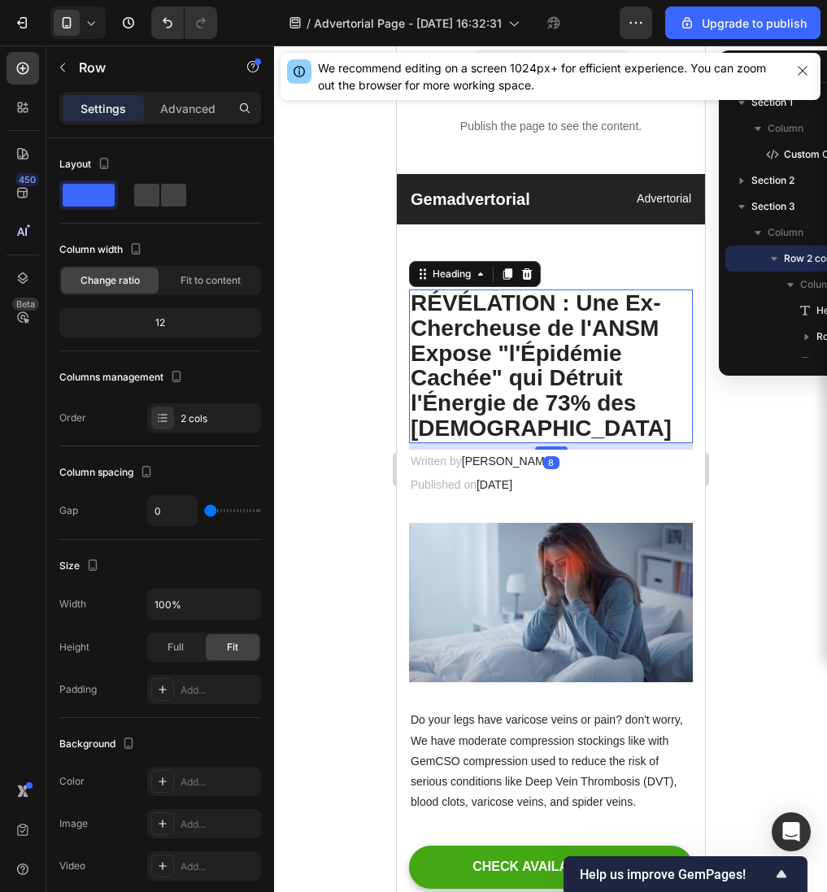
click at [531, 437] on p "⁠⁠⁠⁠⁠⁠⁠ RÉVÉLATION : Une Ex-Chercheuse de l'ANSM Expose "l'Épidémie Cachée" qui…" at bounding box center [550, 366] width 281 height 150
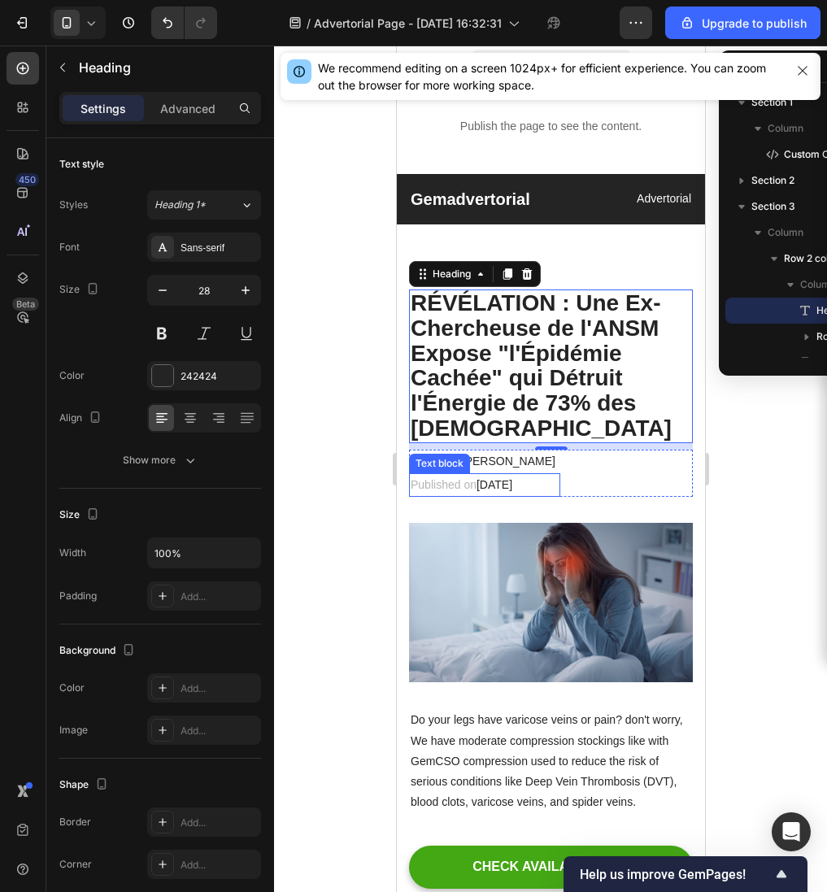
click at [512, 485] on span "[DATE]" at bounding box center [494, 484] width 36 height 13
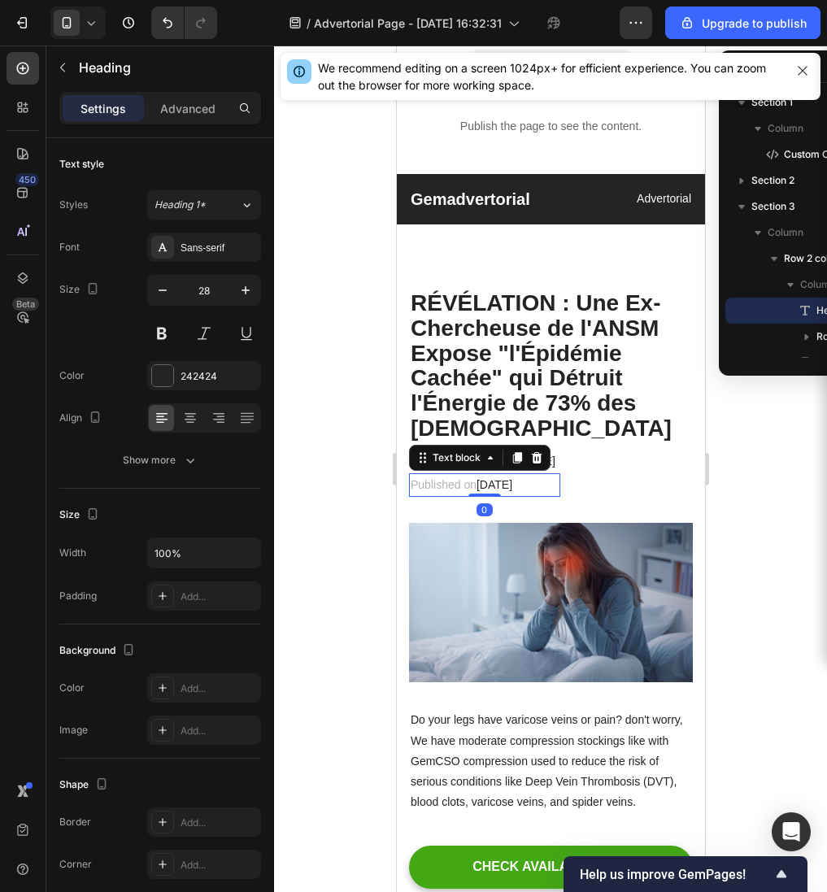
scroll to position [229, 0]
click at [512, 485] on span "[DATE]" at bounding box center [494, 484] width 36 height 13
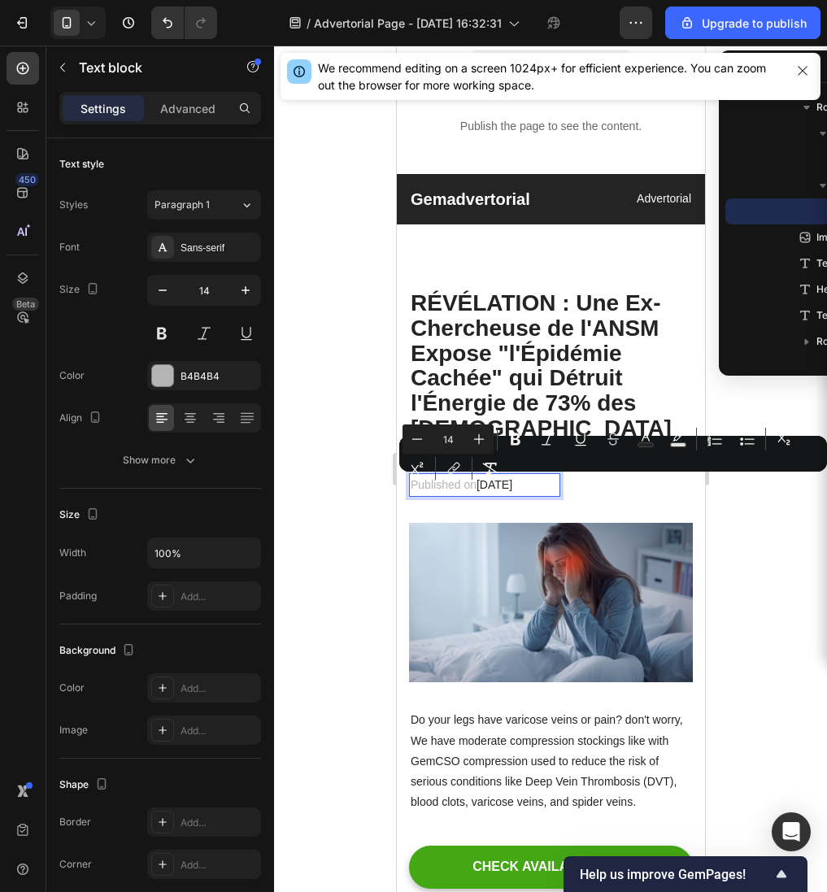
click at [512, 486] on span "[DATE]" at bounding box center [494, 484] width 36 height 13
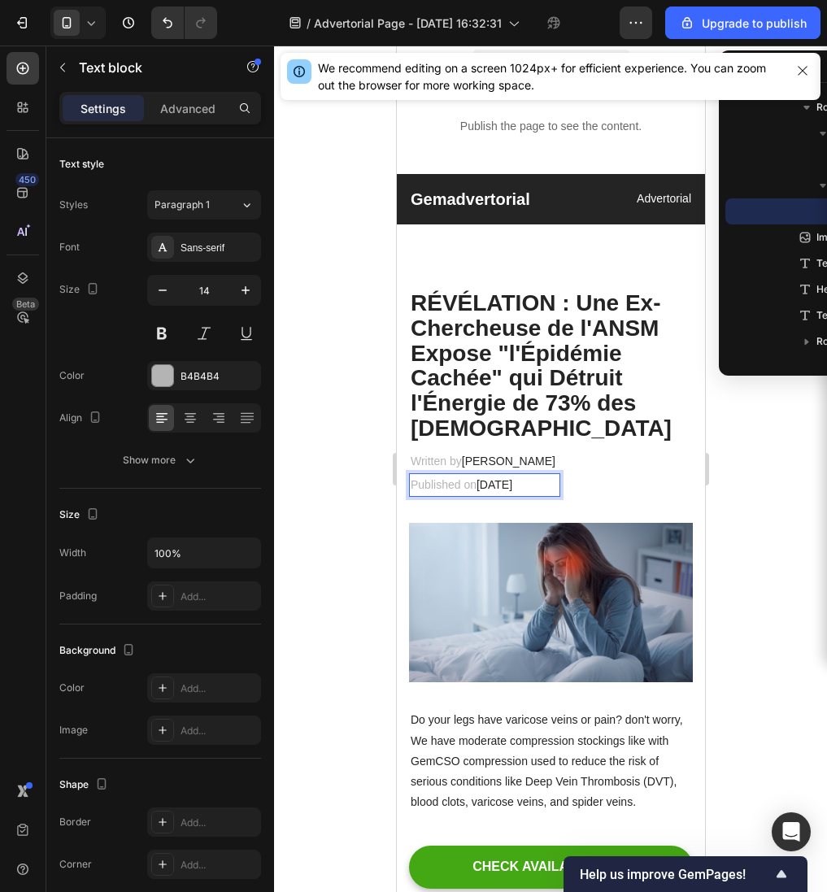
click at [512, 484] on span "[DATE]" at bounding box center [494, 484] width 36 height 13
drag, startPoint x: 525, startPoint y: 490, endPoint x: 478, endPoint y: 490, distance: 46.4
click at [478, 490] on span "[DATE]" at bounding box center [494, 484] width 36 height 13
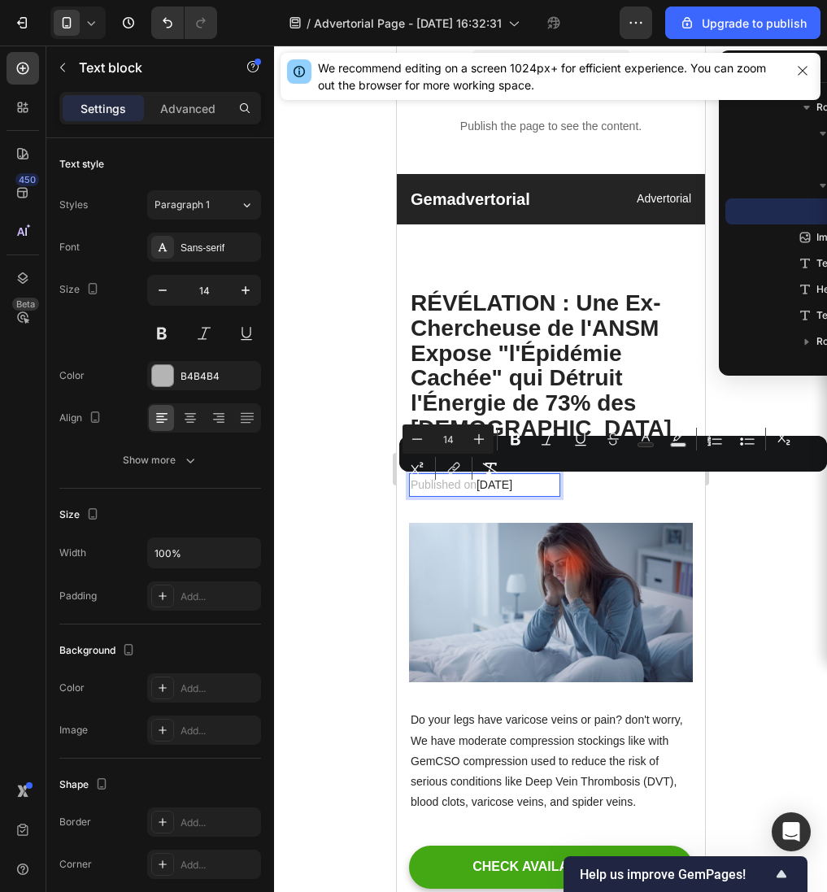
drag, startPoint x: 516, startPoint y: 483, endPoint x: 482, endPoint y: 486, distance: 33.4
click at [482, 486] on span "[DATE]" at bounding box center [494, 484] width 36 height 13
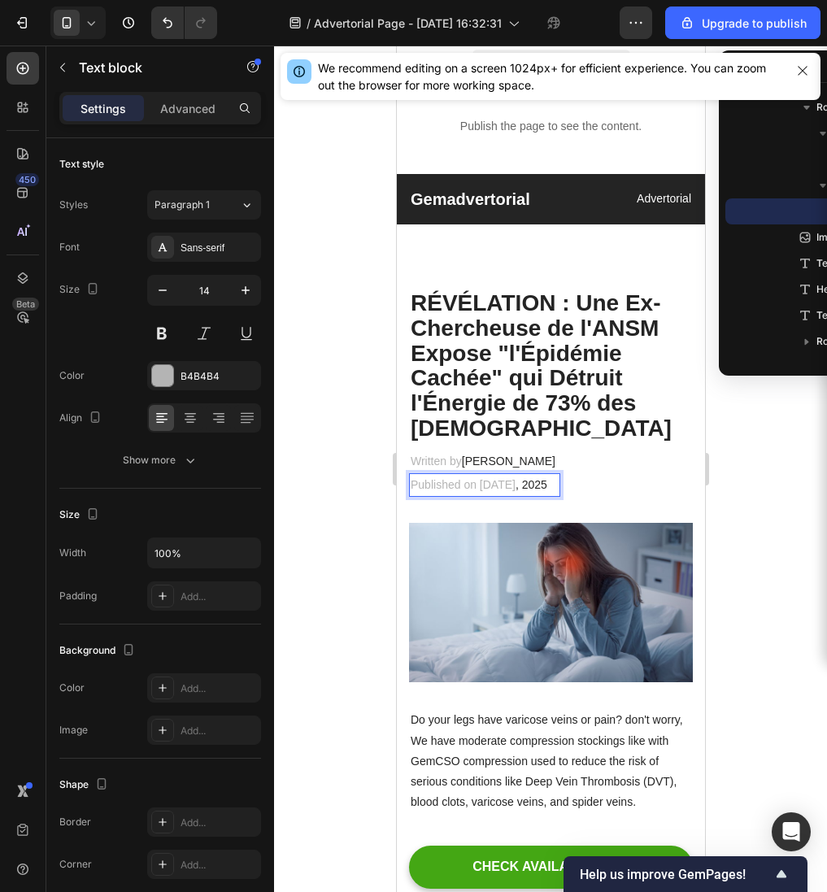
click at [477, 490] on p "Published on [DATE]" at bounding box center [484, 485] width 148 height 20
click at [480, 490] on p "Published on [DATE]" at bounding box center [484, 485] width 148 height 20
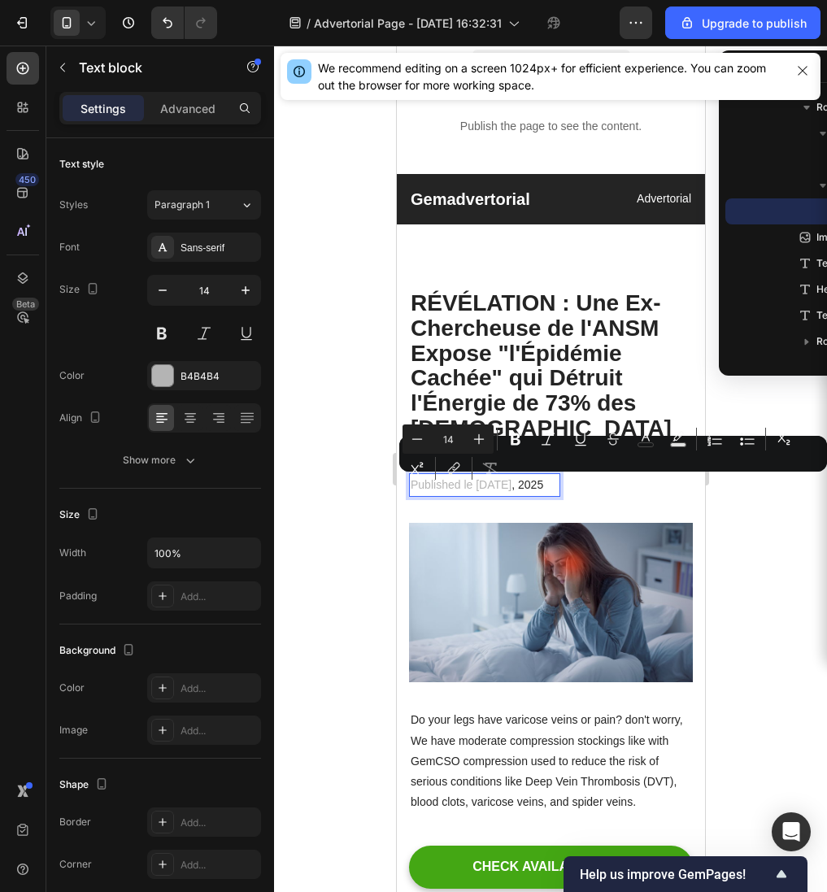
drag, startPoint x: 513, startPoint y: 487, endPoint x: 477, endPoint y: 487, distance: 35.8
click at [477, 487] on p "Published le [DATE]" at bounding box center [484, 485] width 148 height 20
click at [675, 447] on button "Text Background Color" at bounding box center [678, 439] width 29 height 29
type input "000000"
type input "77"
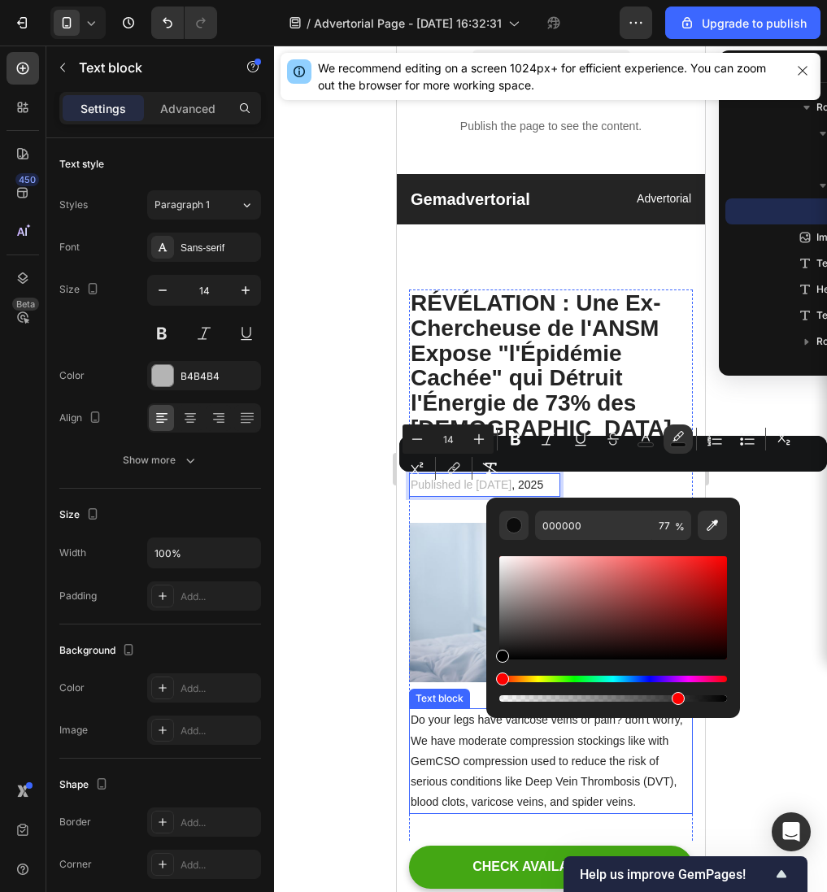
drag, startPoint x: 937, startPoint y: 669, endPoint x: 432, endPoint y: 753, distance: 512.0
click at [346, 591] on div at bounding box center [550, 469] width 553 height 847
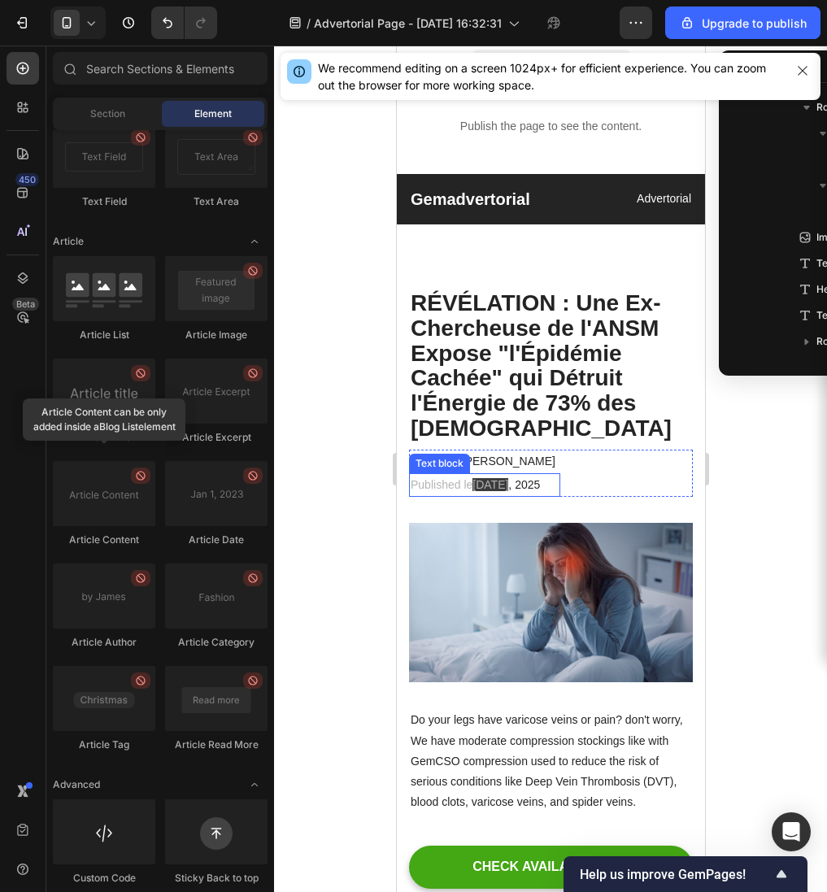
click at [505, 490] on span "[DATE]" at bounding box center [490, 484] width 36 height 13
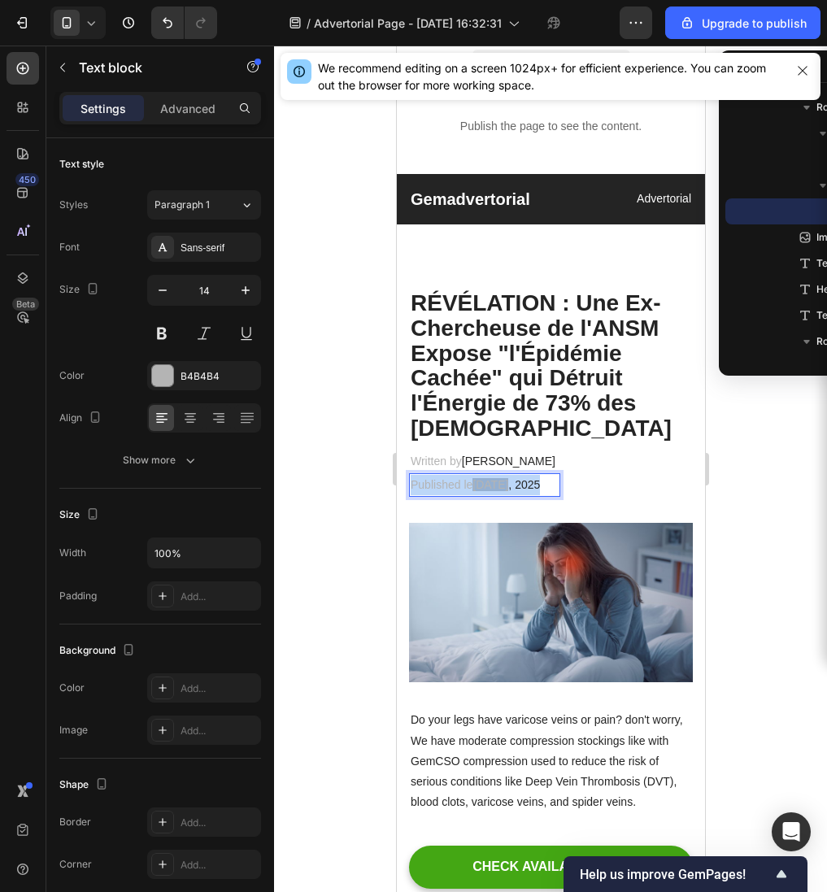
click at [505, 490] on span "[DATE]" at bounding box center [490, 484] width 36 height 13
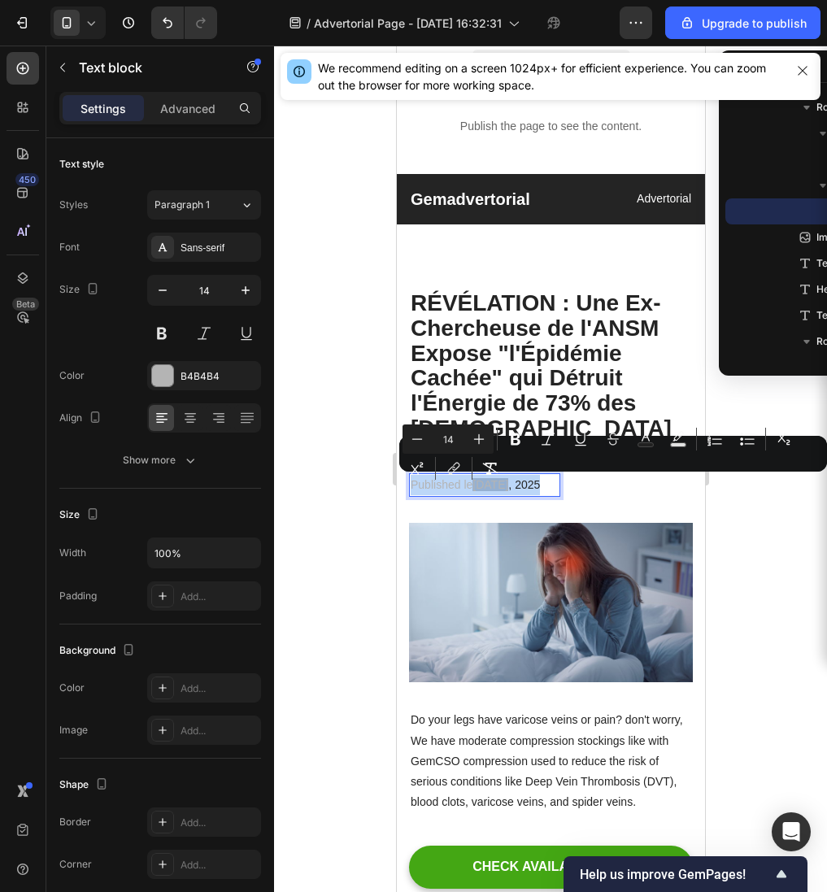
click at [512, 490] on span ", 2025" at bounding box center [524, 484] width 32 height 13
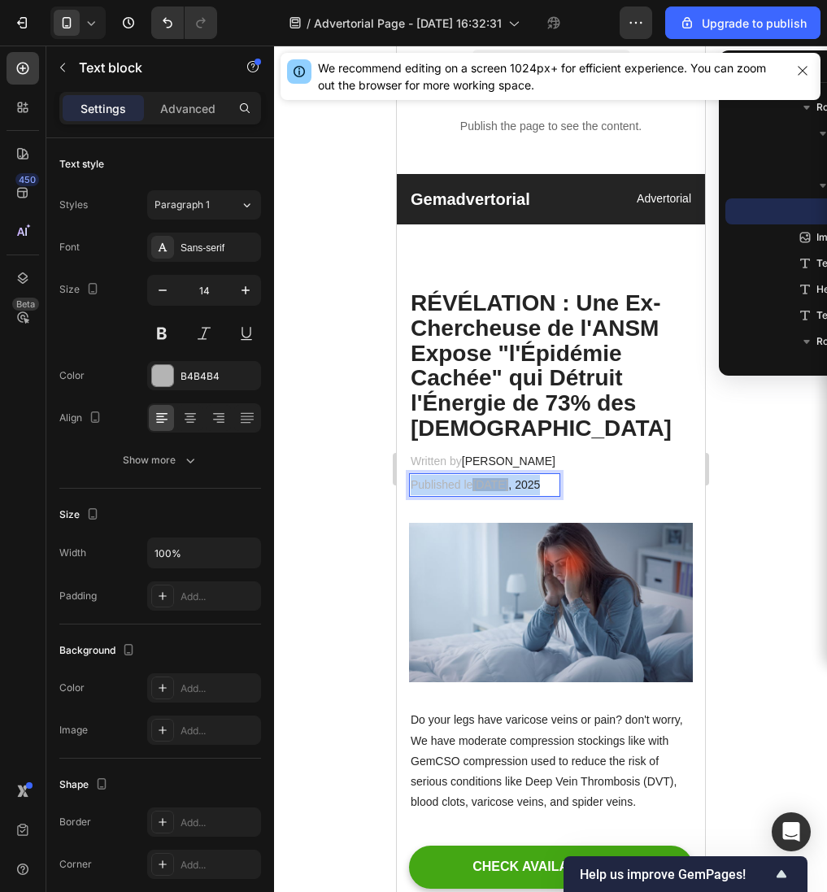
drag, startPoint x: 510, startPoint y: 486, endPoint x: 477, endPoint y: 491, distance: 33.8
click at [477, 491] on span "[DATE]" at bounding box center [490, 484] width 36 height 13
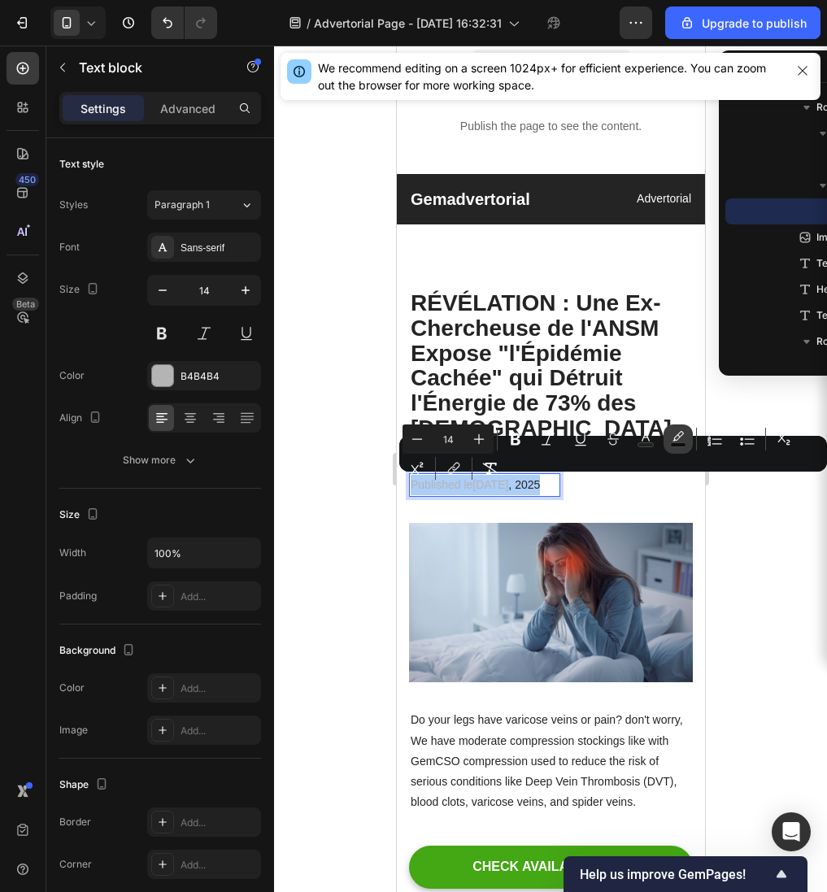
click at [670, 442] on icon "Editor contextual toolbar" at bounding box center [678, 439] width 16 height 16
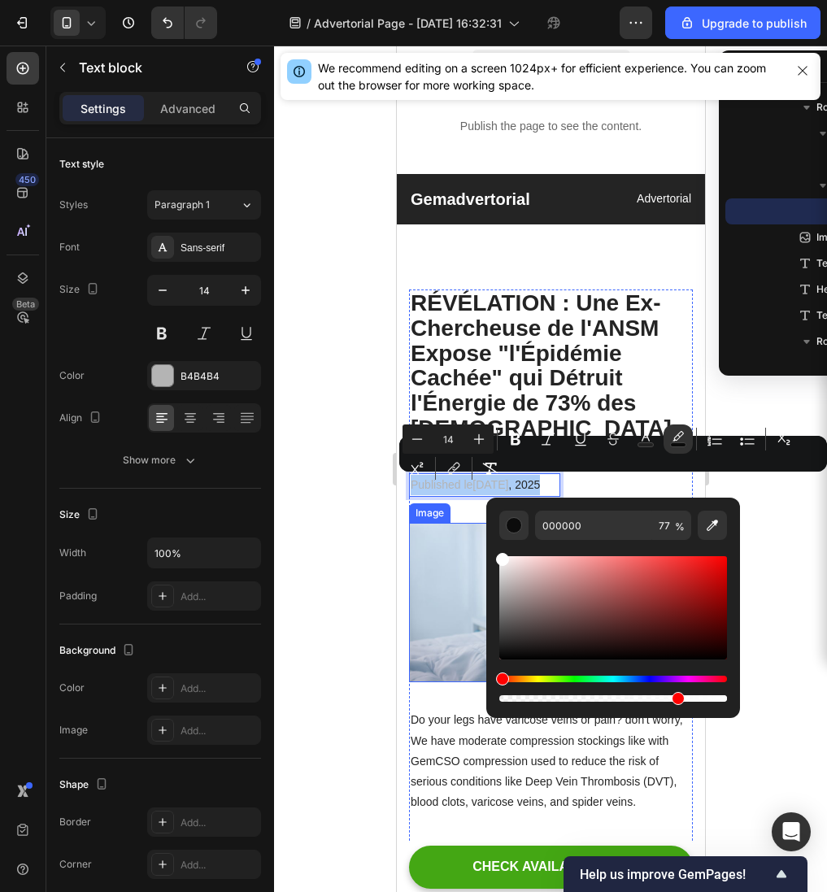
drag, startPoint x: 899, startPoint y: 691, endPoint x: 479, endPoint y: 525, distance: 451.6
type input "FFFFFF"
click at [649, 443] on rect "Editor contextual toolbar" at bounding box center [645, 445] width 15 height 4
type input "B4B4B4"
type input "303030"
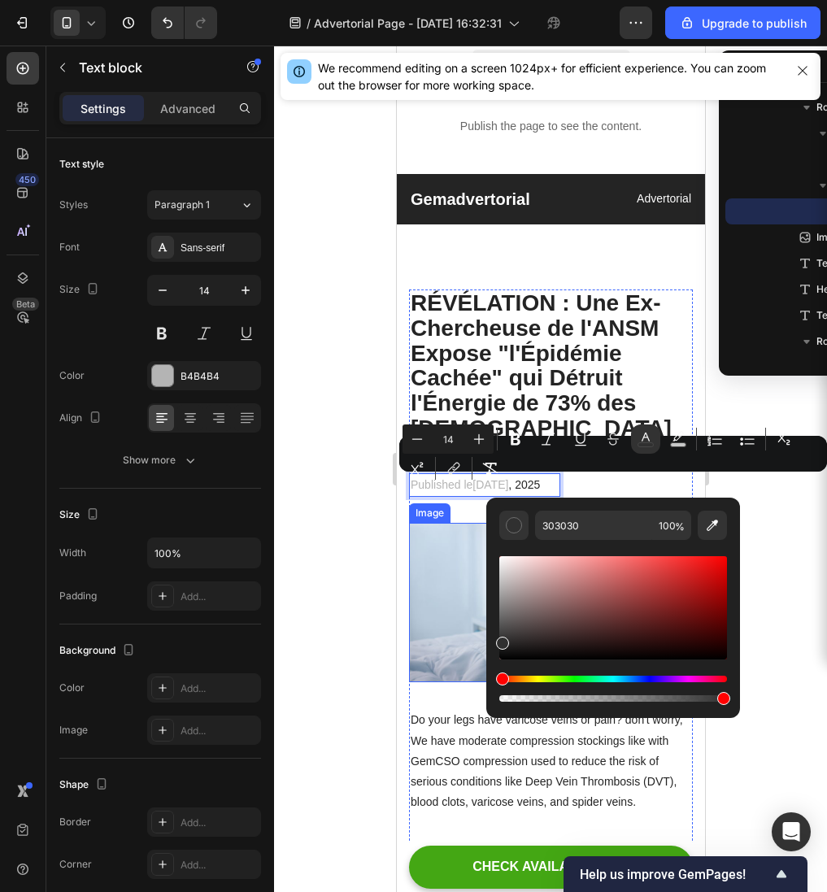
drag, startPoint x: 899, startPoint y: 638, endPoint x: 441, endPoint y: 705, distance: 462.9
click at [465, 490] on p "Published le [DATE]" at bounding box center [484, 485] width 148 height 20
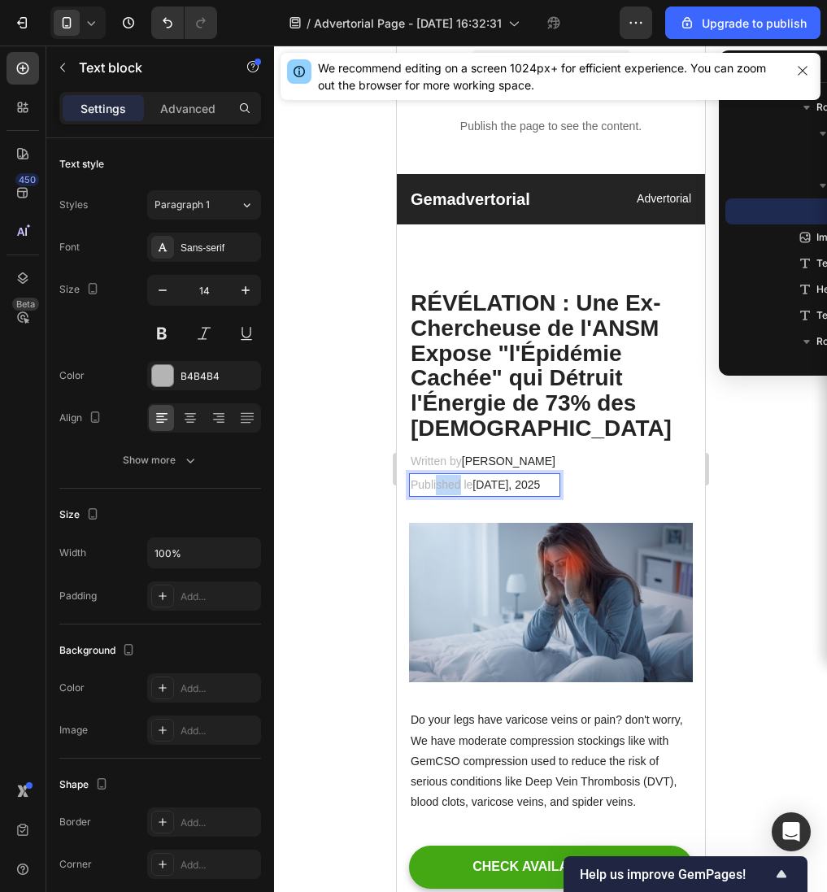
drag, startPoint x: 459, startPoint y: 490, endPoint x: 438, endPoint y: 492, distance: 21.3
click at [438, 492] on p "Published le [DATE]" at bounding box center [484, 485] width 148 height 20
click at [498, 458] on span "[PERSON_NAME]" at bounding box center [508, 461] width 94 height 13
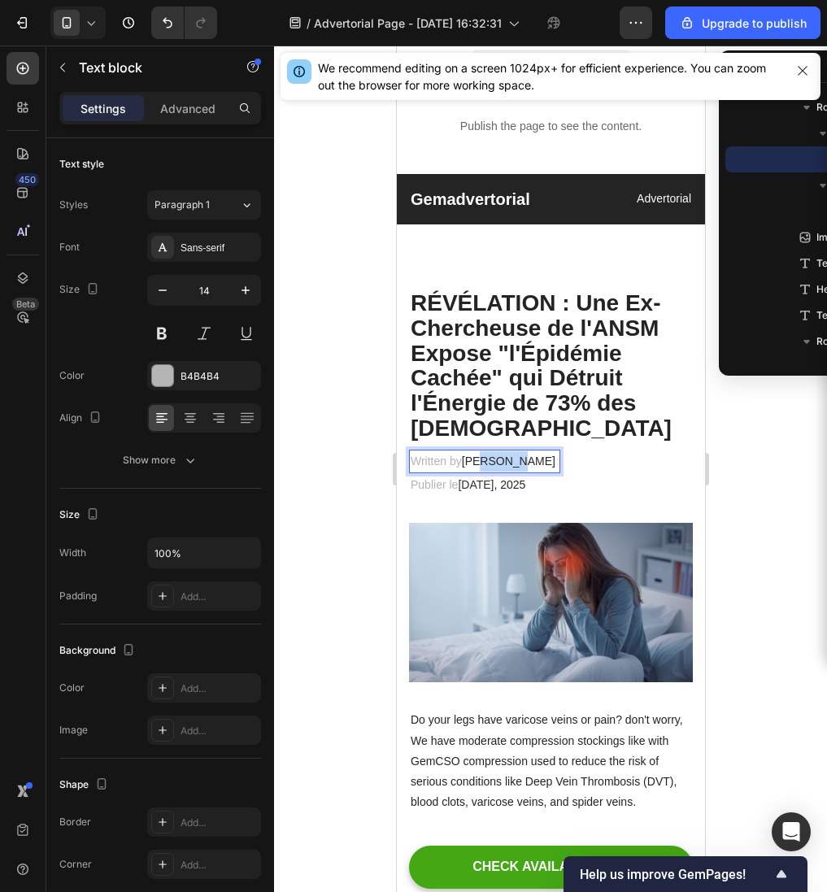
click at [498, 458] on span "[PERSON_NAME]" at bounding box center [508, 461] width 94 height 13
click at [369, 496] on div at bounding box center [550, 469] width 553 height 847
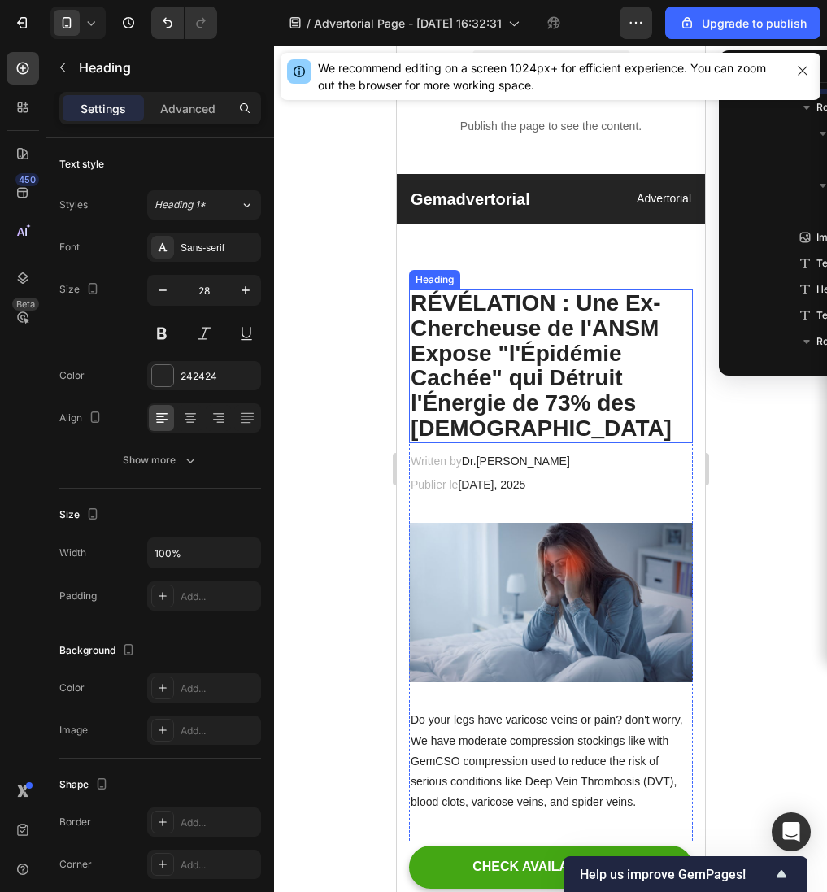
click at [559, 431] on p "⁠⁠⁠⁠⁠⁠⁠ RÉVÉLATION : Une Ex-Chercheuse de l'ANSM Expose "l'Épidémie Cachée" qui…" at bounding box center [550, 366] width 281 height 150
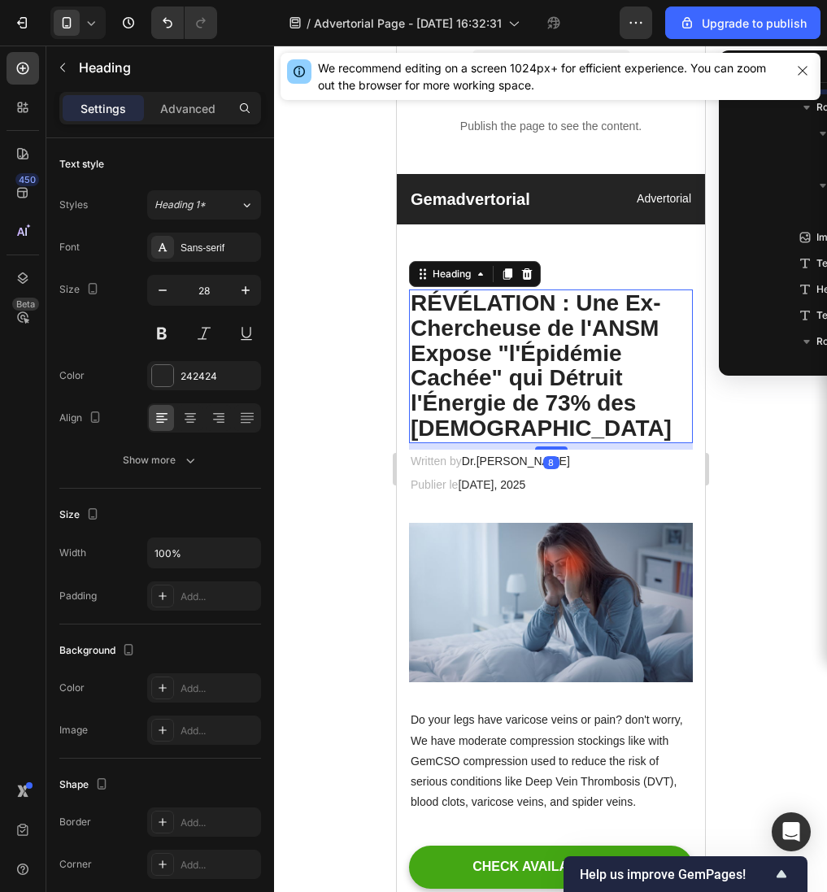
scroll to position [99, 0]
click at [800, 64] on icon "button" at bounding box center [802, 70] width 13 height 13
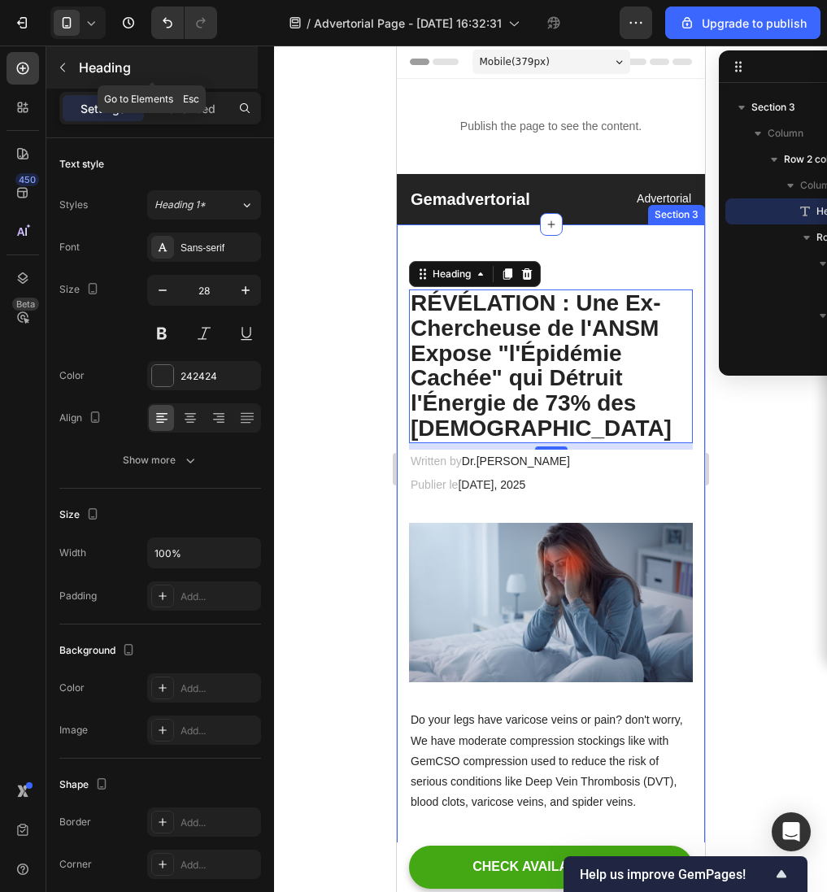
click at [56, 62] on icon "button" at bounding box center [62, 67] width 13 height 13
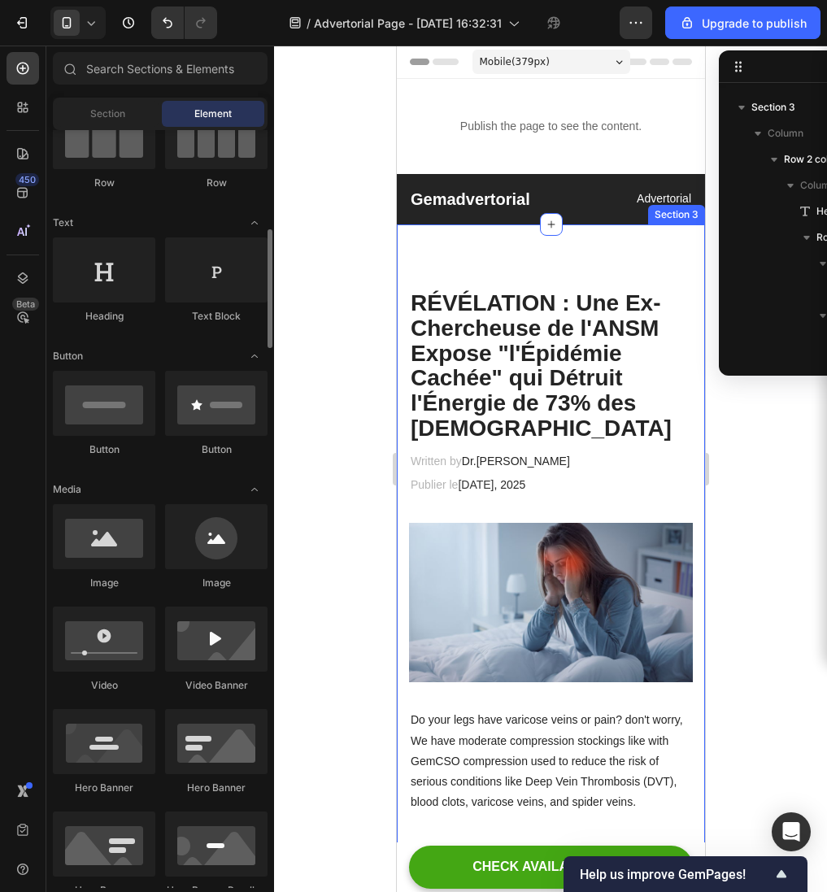
scroll to position [0, 0]
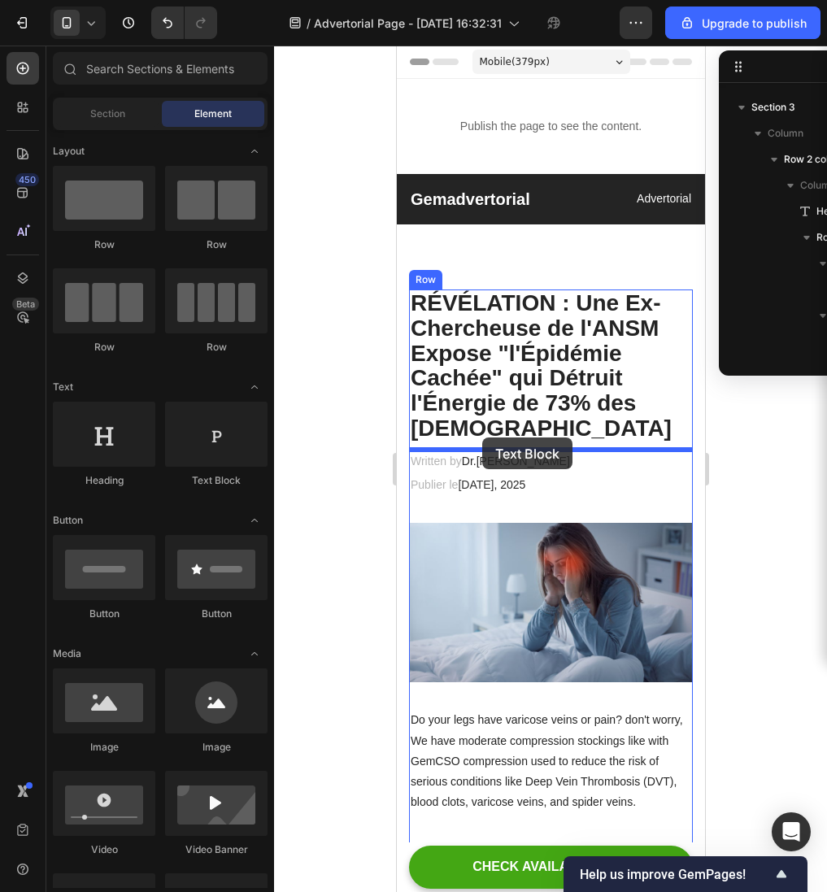
drag, startPoint x: 591, startPoint y: 488, endPoint x: 481, endPoint y: 438, distance: 121.2
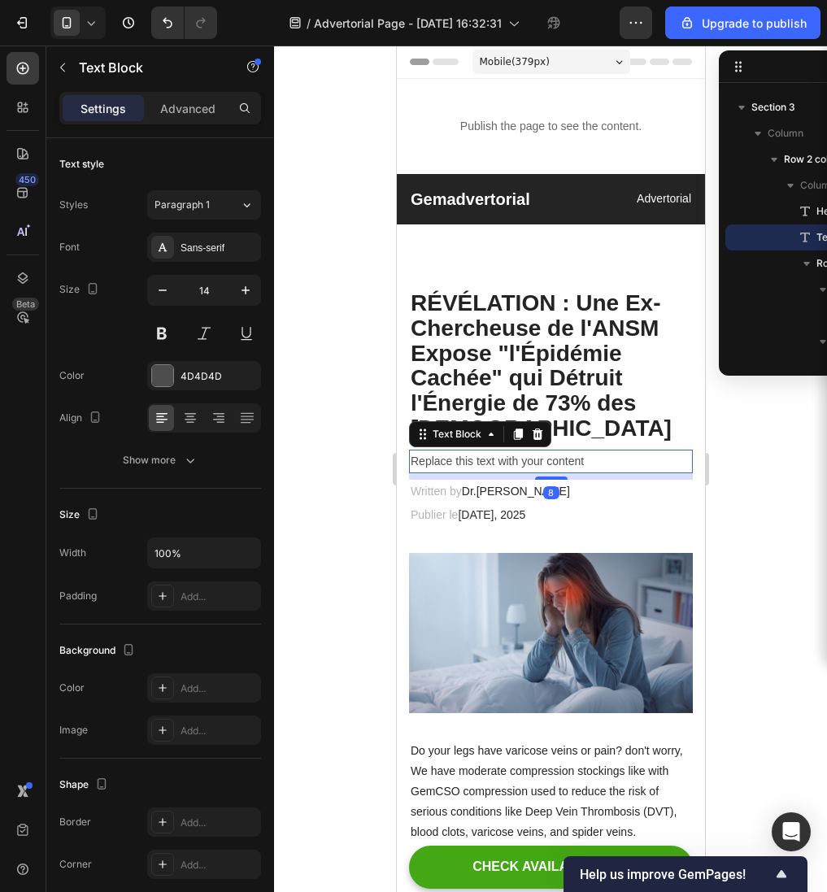
click at [475, 458] on div "Replace this text with your content" at bounding box center [550, 462] width 284 height 24
click at [497, 459] on p "Replace this text with your content" at bounding box center [550, 461] width 281 height 20
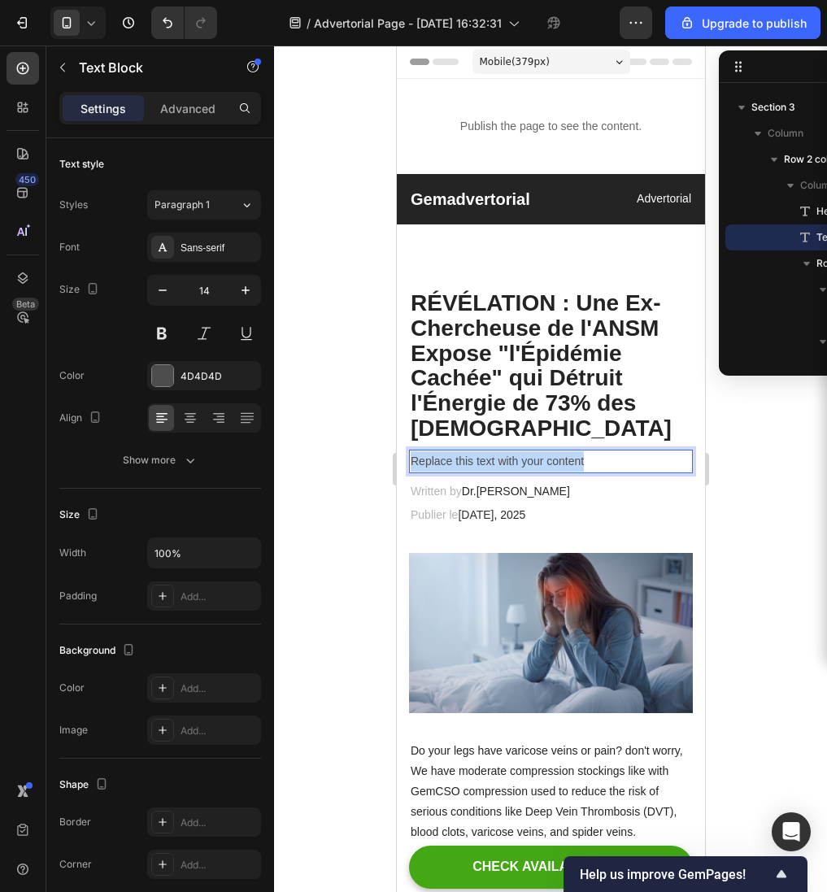
click at [497, 459] on p "Replace this text with your content" at bounding box center [550, 461] width 281 height 20
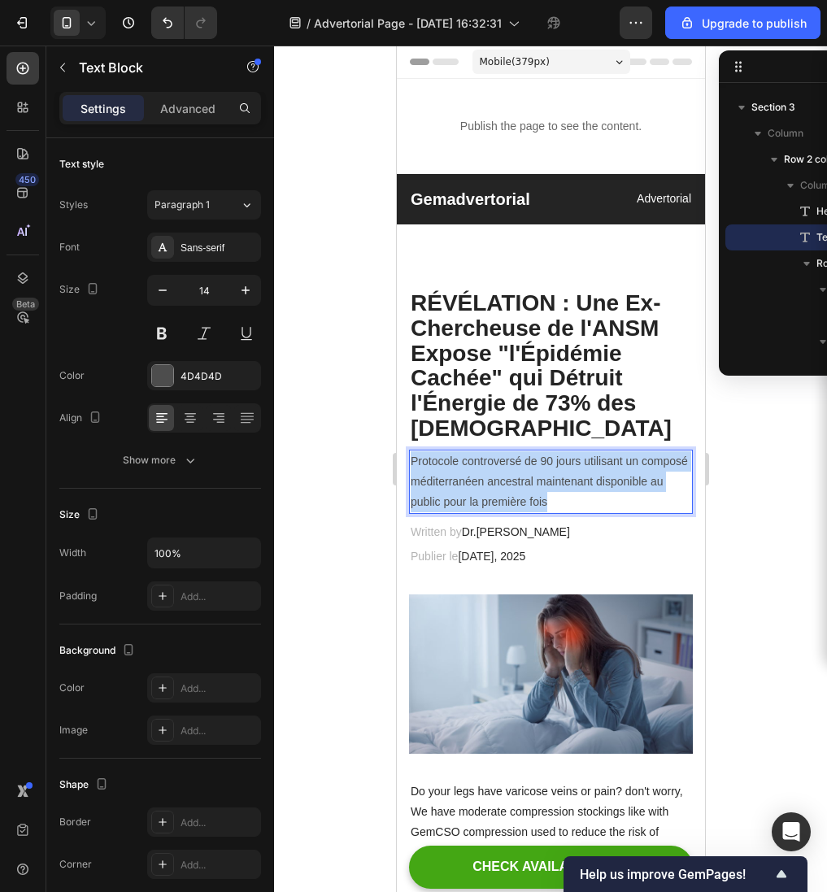
drag, startPoint x: 556, startPoint y: 495, endPoint x: 409, endPoint y: 460, distance: 151.3
click at [410, 460] on p "Protocole controversé de 90 jours utilisant un composé méditerranéen ancestral …" at bounding box center [550, 482] width 281 height 62
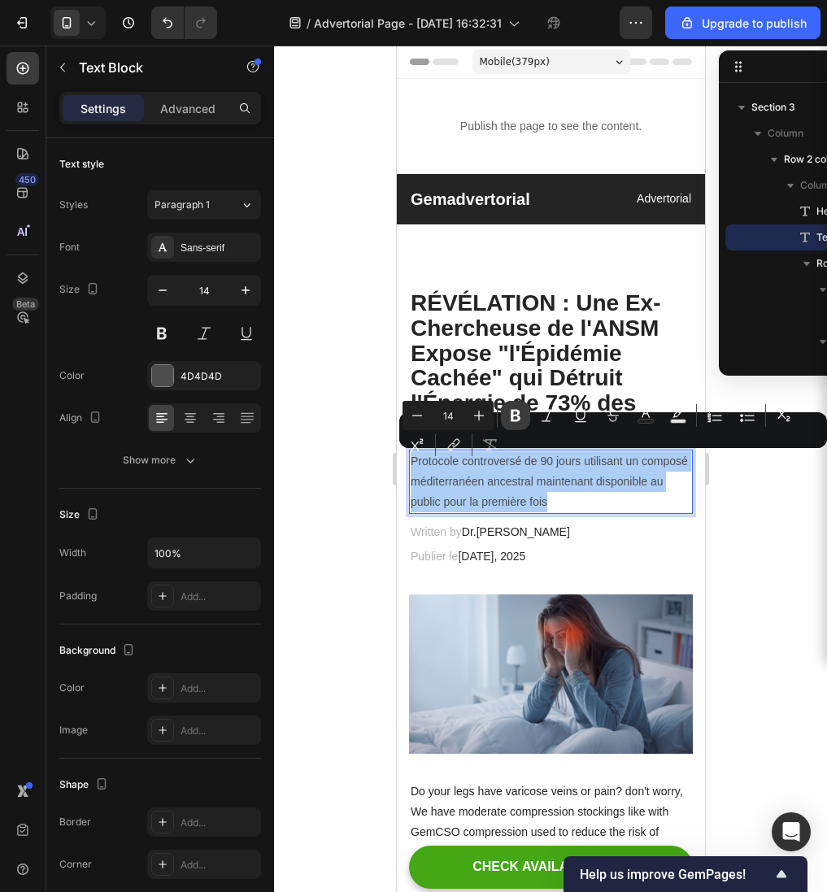
click at [518, 426] on button "Bold" at bounding box center [515, 415] width 29 height 29
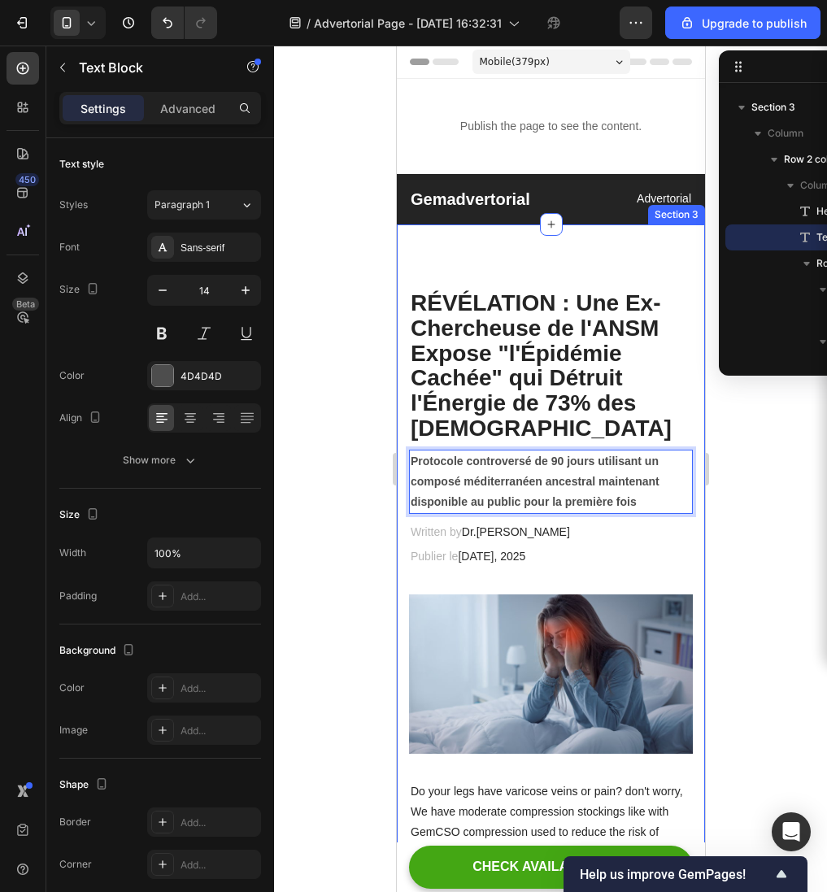
click at [345, 552] on div at bounding box center [550, 469] width 553 height 847
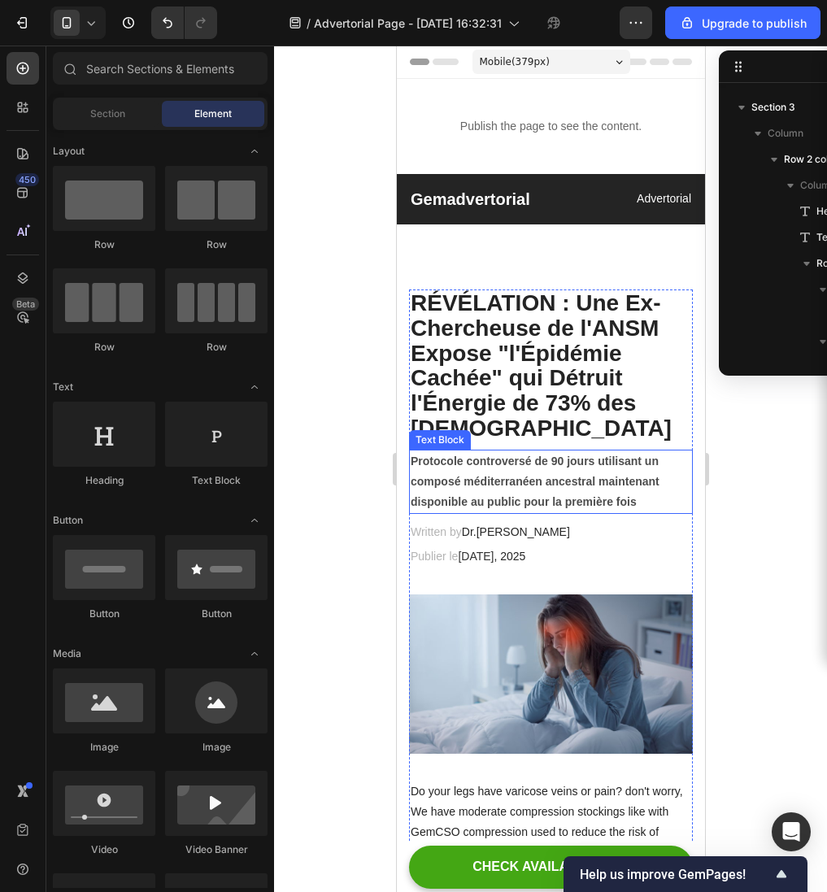
click at [514, 493] on p "Protocole controversé de 90 jours utilisant un composé méditerranéen ancestral …" at bounding box center [550, 482] width 281 height 62
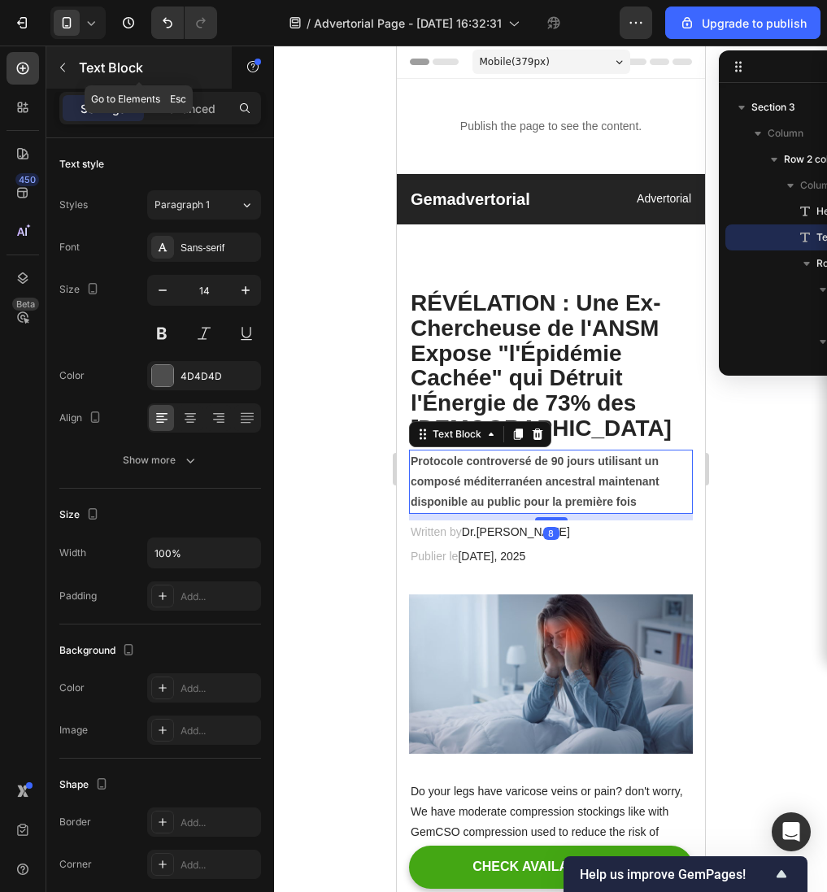
click at [68, 65] on icon "button" at bounding box center [62, 67] width 13 height 13
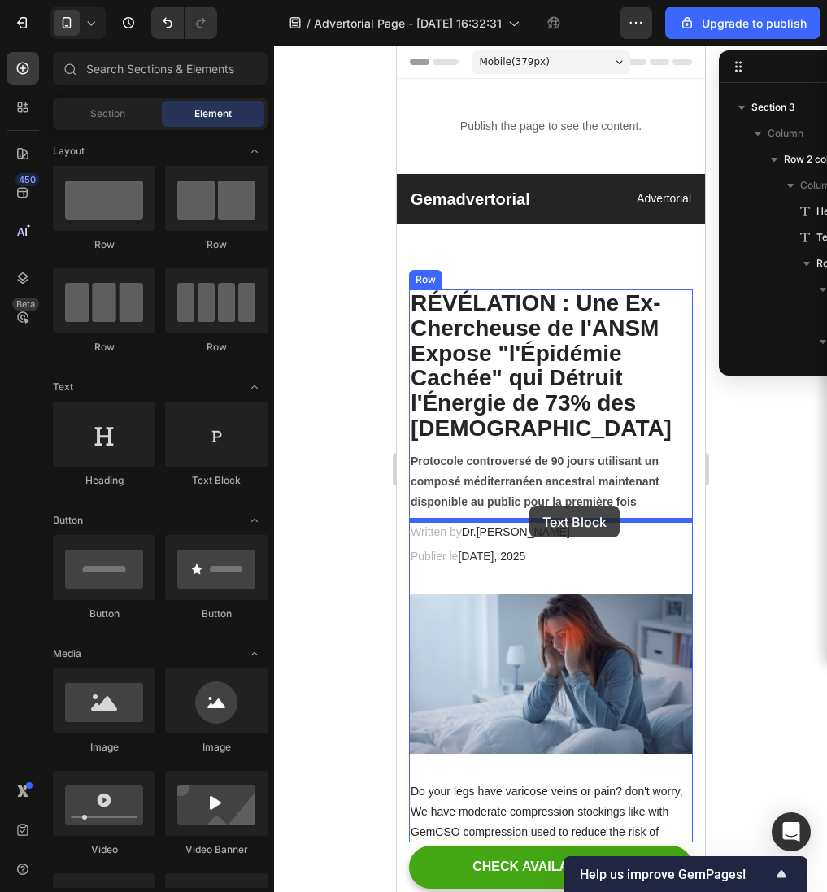
drag, startPoint x: 612, startPoint y: 488, endPoint x: 529, endPoint y: 506, distance: 85.7
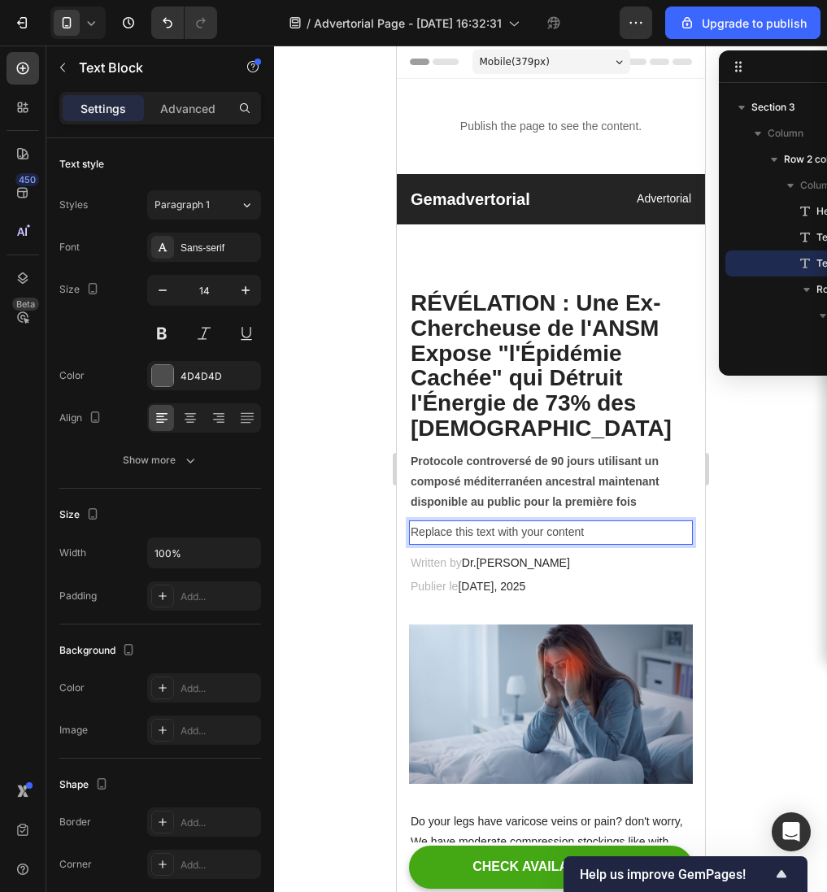
click at [518, 536] on div "Replace this text with your content" at bounding box center [550, 533] width 284 height 24
click at [518, 536] on p "Replace this text with your content" at bounding box center [550, 532] width 281 height 20
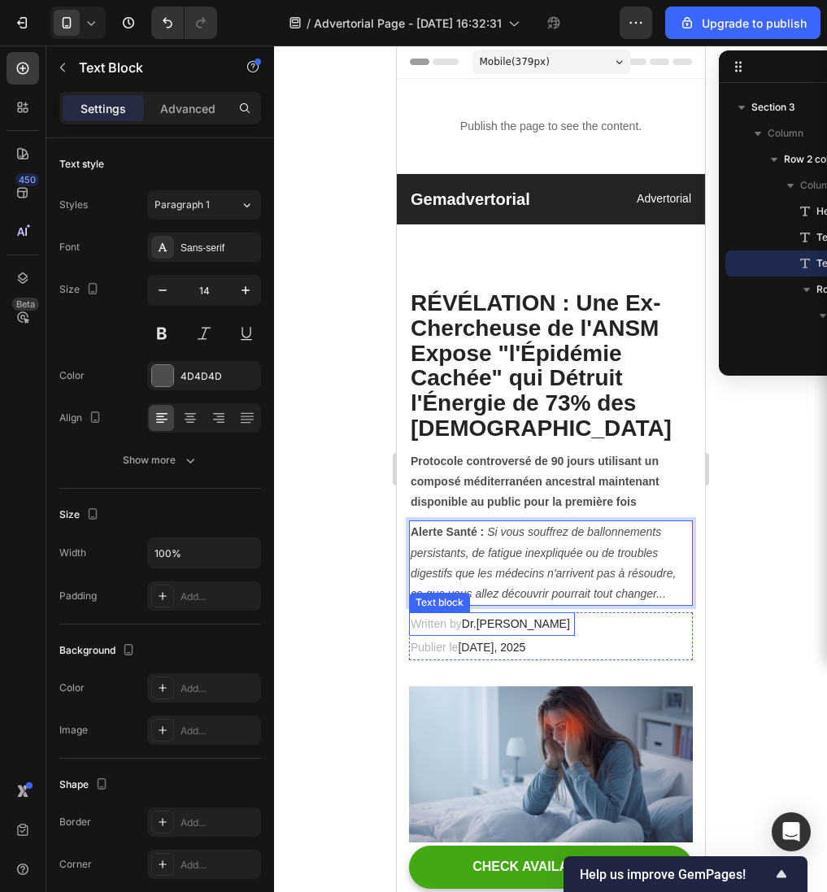
click at [454, 625] on p "Written by Dr.[PERSON_NAME]" at bounding box center [491, 624] width 163 height 20
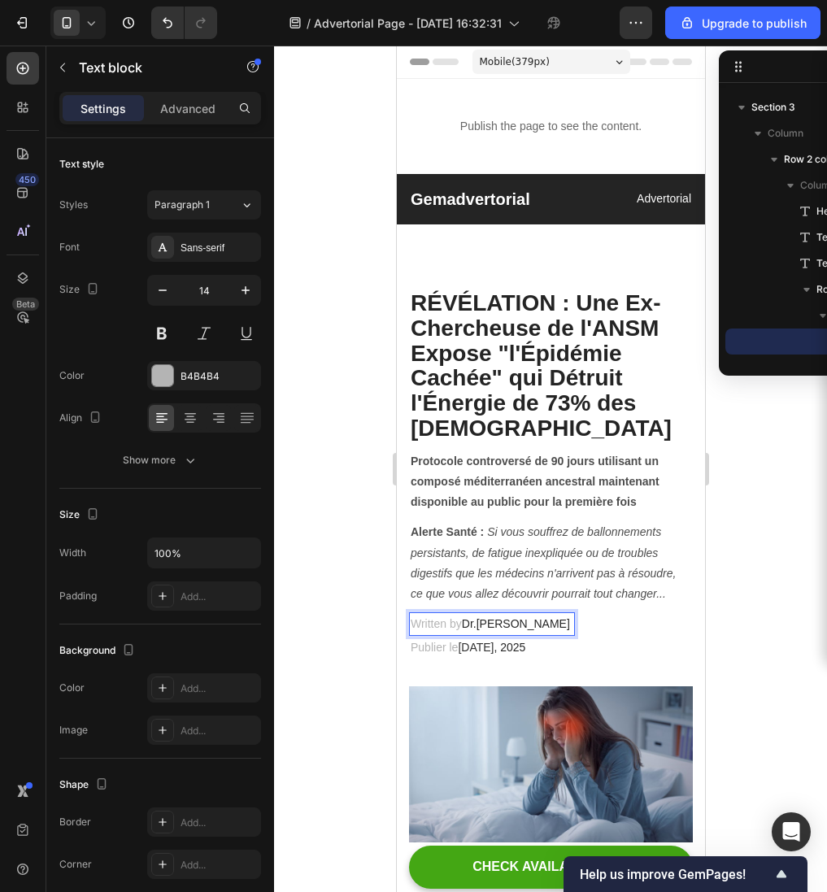
click at [461, 625] on p "Written by Dr.[PERSON_NAME]" at bounding box center [491, 624] width 163 height 20
drag, startPoint x: 461, startPoint y: 625, endPoint x: 403, endPoint y: 625, distance: 57.7
